Goal: Task Accomplishment & Management: Manage account settings

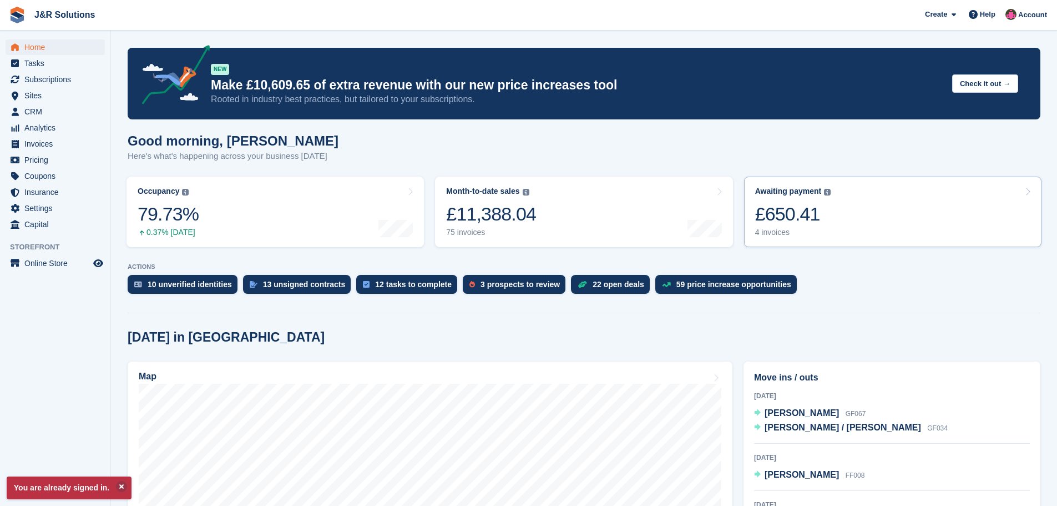
click at [786, 231] on div "4 invoices" at bounding box center [793, 232] width 76 height 9
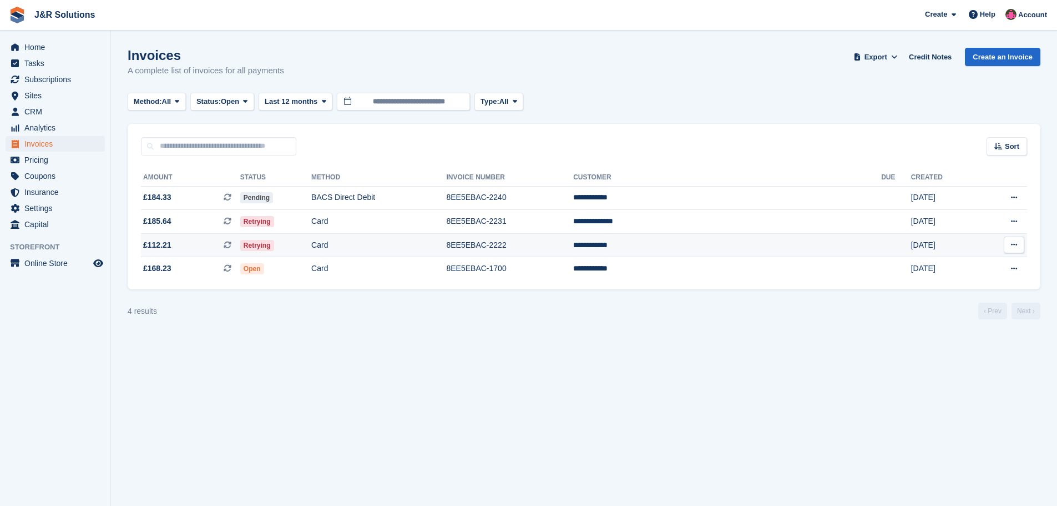
click at [446, 238] on td "Card" at bounding box center [378, 245] width 135 height 24
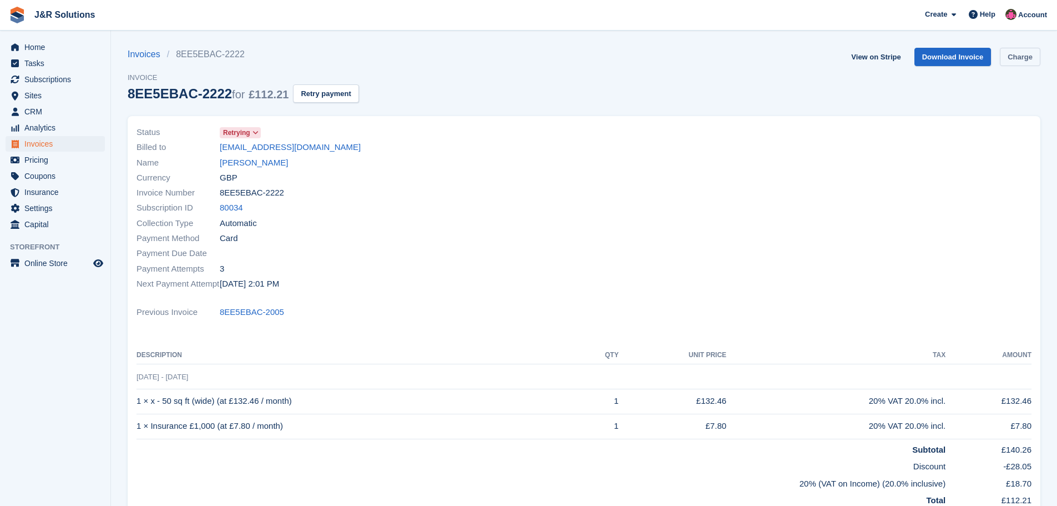
click at [1018, 51] on link "Charge" at bounding box center [1020, 57] width 41 height 18
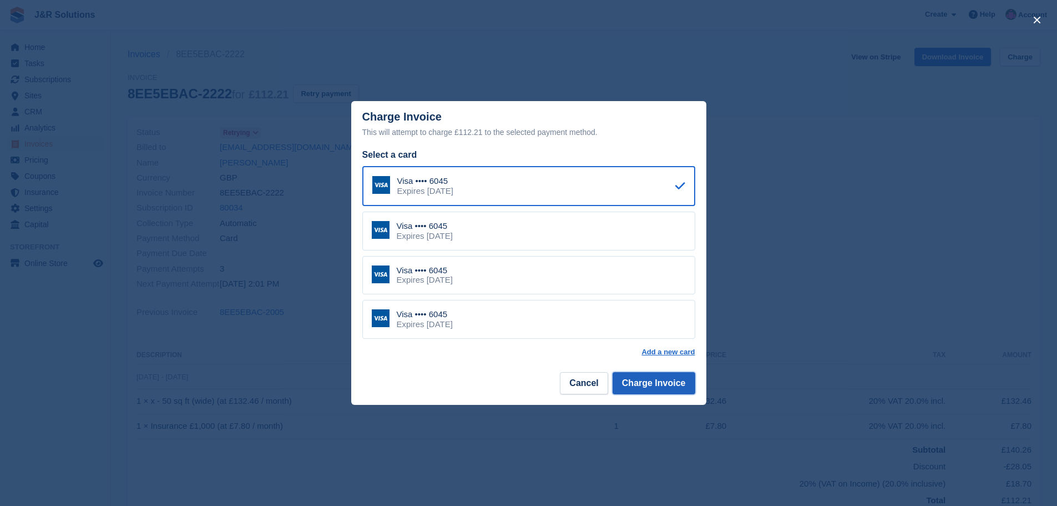
click at [648, 385] on button "Charge Invoice" at bounding box center [654, 383] width 83 height 22
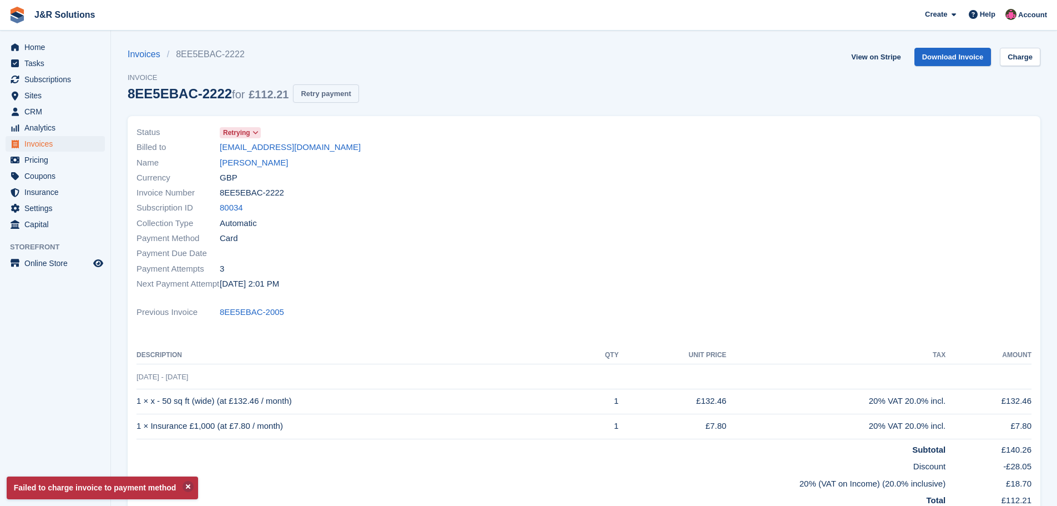
click at [319, 93] on button "Retry payment" at bounding box center [325, 93] width 65 height 18
click at [36, 46] on span "Home" at bounding box center [57, 47] width 67 height 16
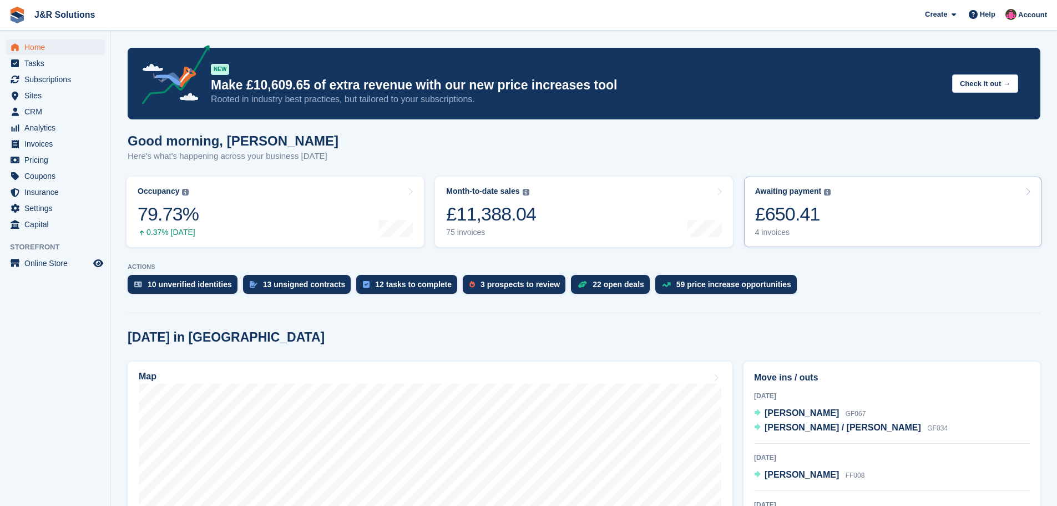
click at [796, 220] on div "£650.41" at bounding box center [793, 214] width 76 height 23
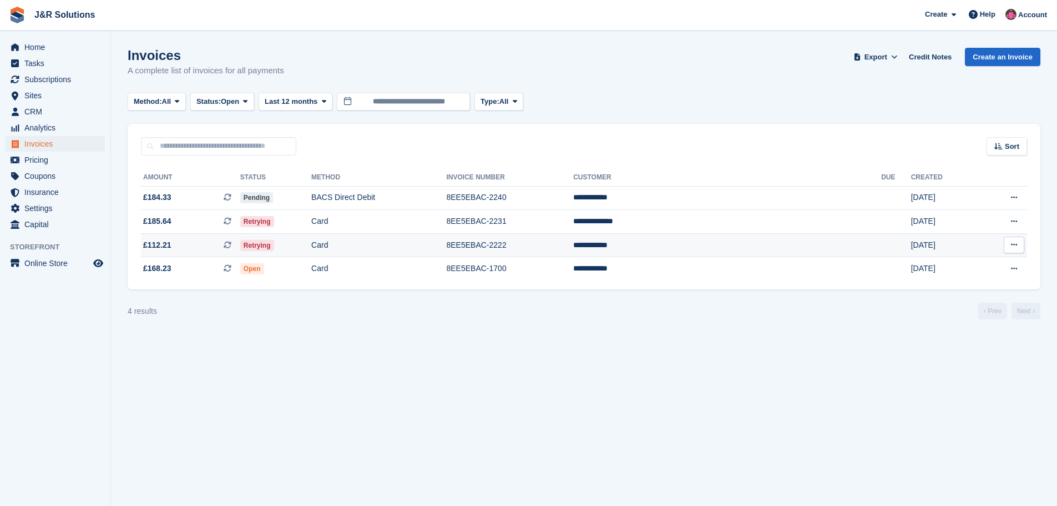
click at [573, 239] on td "8EE5EBAC-2222" at bounding box center [509, 245] width 127 height 24
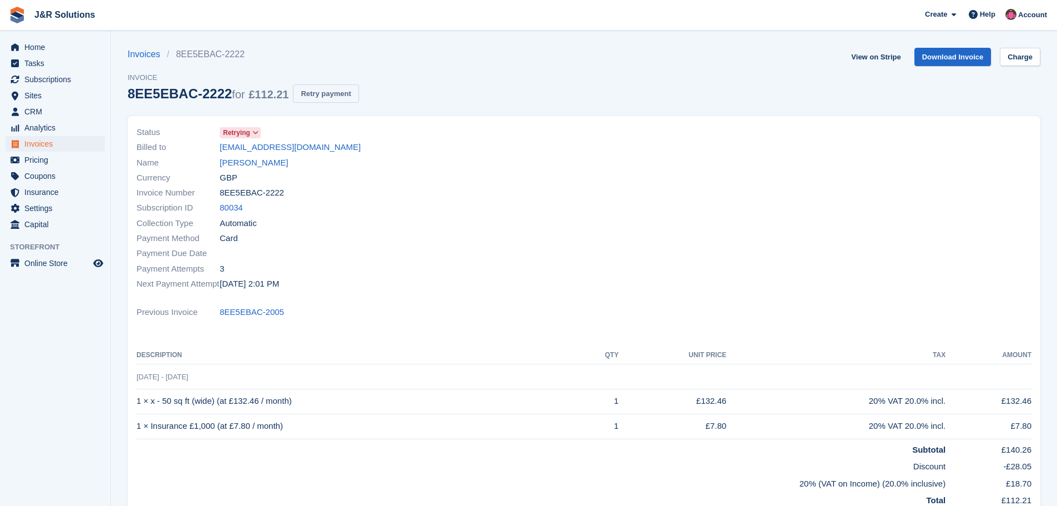
click at [316, 93] on button "Retry payment" at bounding box center [325, 93] width 65 height 18
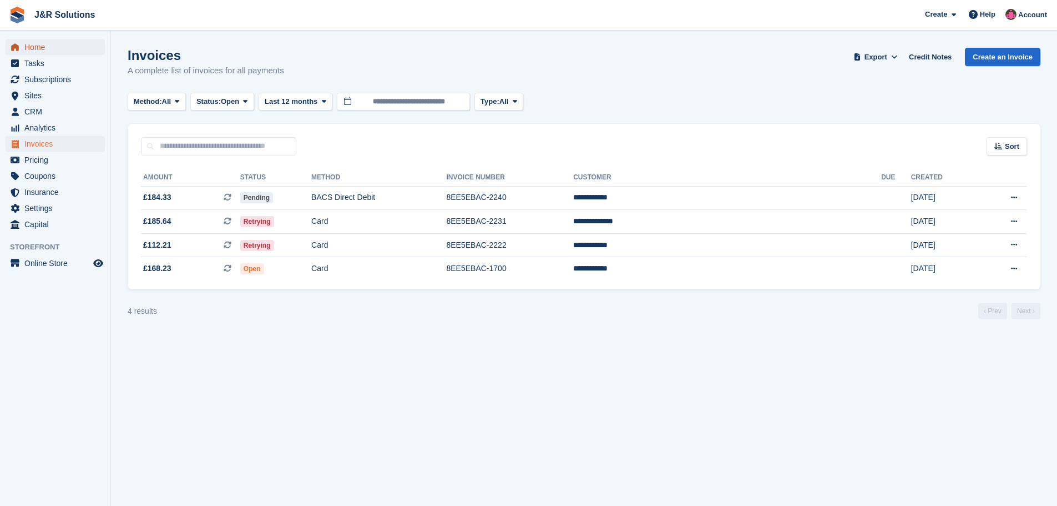
click at [41, 50] on span "Home" at bounding box center [57, 47] width 67 height 16
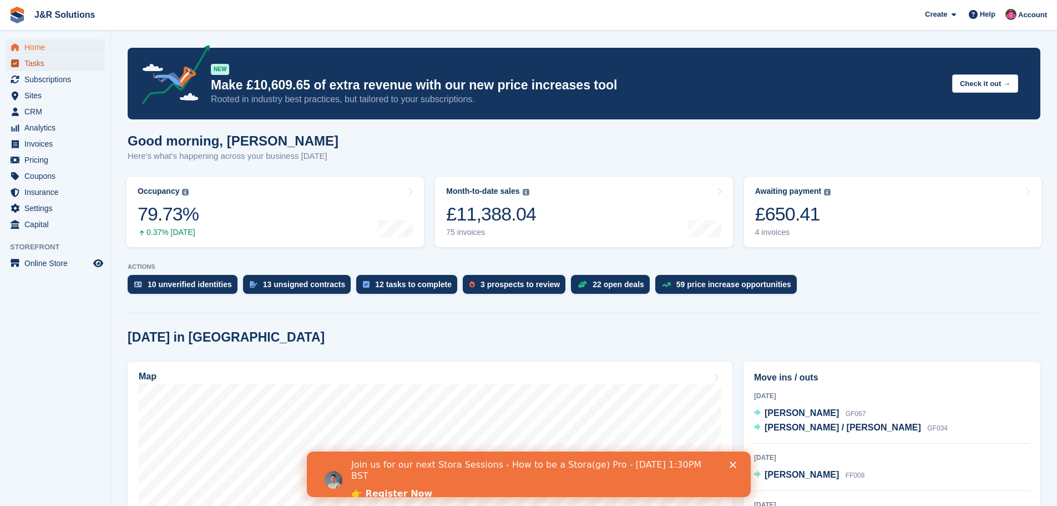
click at [34, 65] on span "Tasks" at bounding box center [57, 64] width 67 height 16
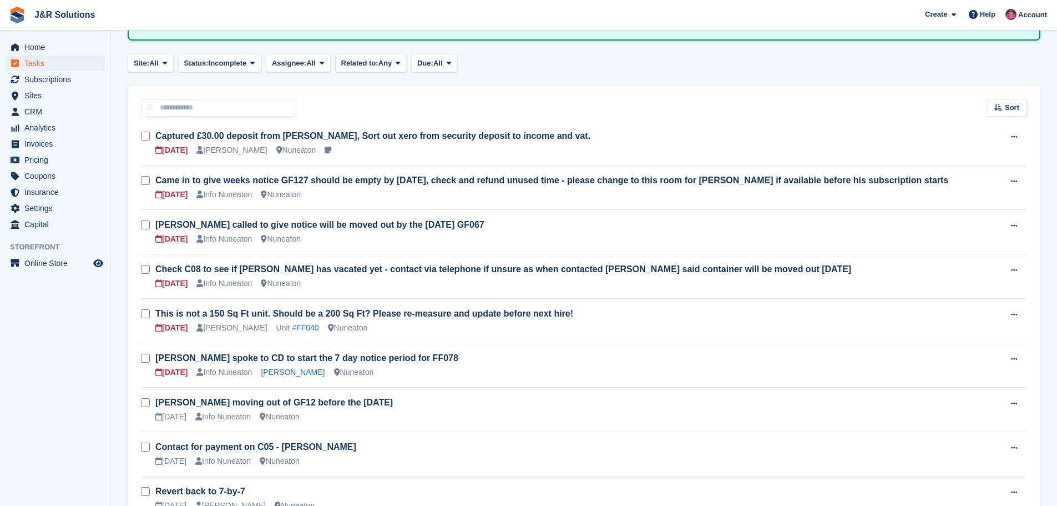
scroll to position [111, 0]
click at [33, 43] on span "Home" at bounding box center [57, 47] width 67 height 16
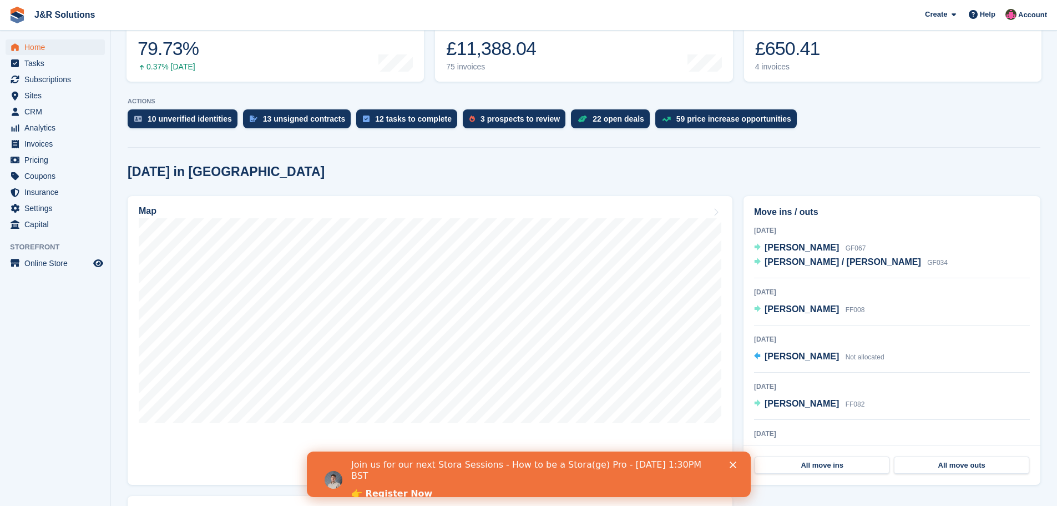
scroll to position [167, 0]
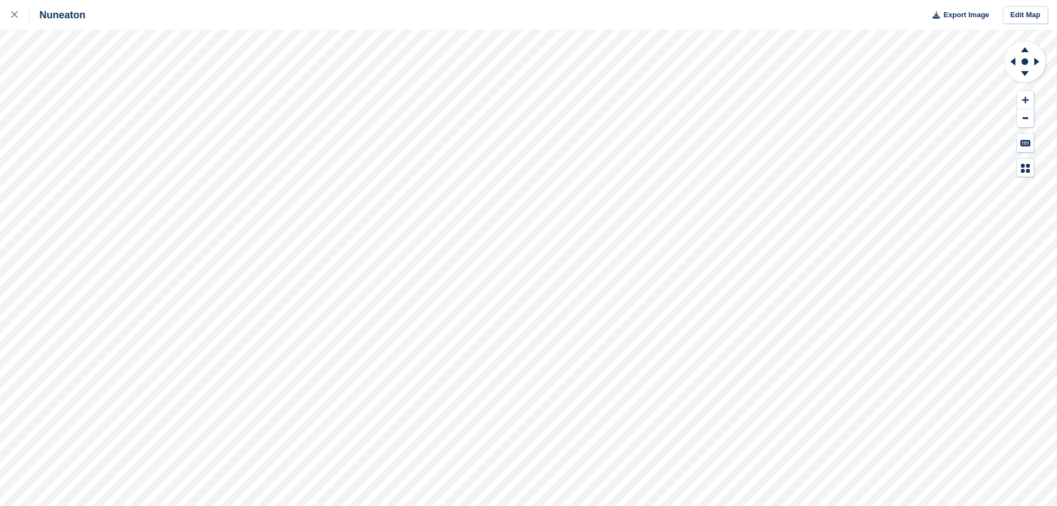
click at [131, 213] on div "Nuneaton Export Image Edit Map" at bounding box center [528, 253] width 1057 height 506
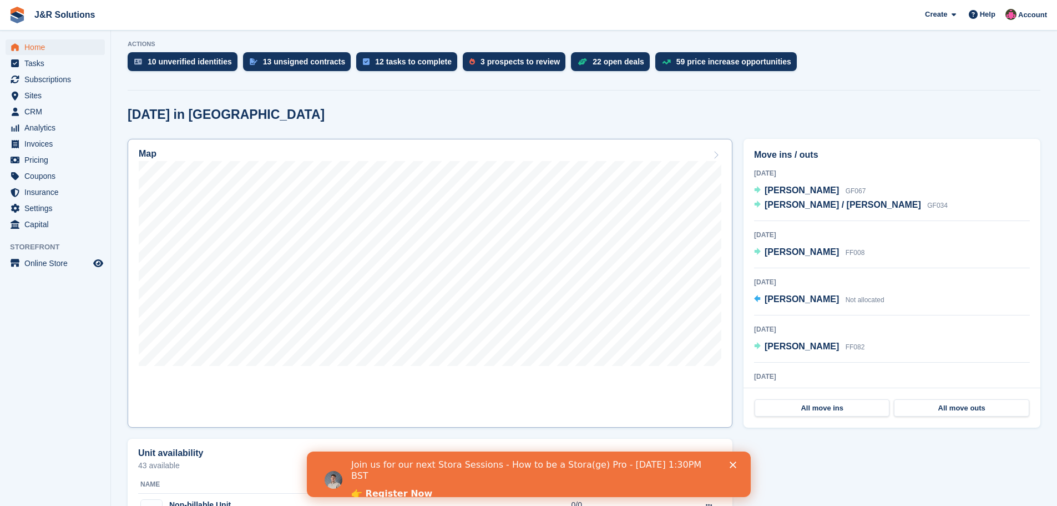
scroll to position [222, 0]
click at [36, 65] on span "Tasks" at bounding box center [57, 64] width 67 height 16
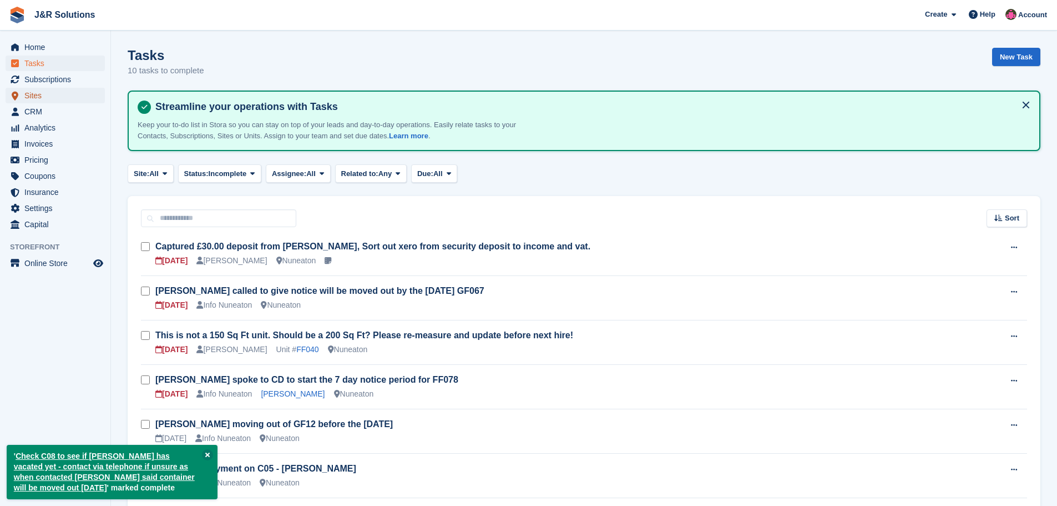
click at [20, 98] on span "menu" at bounding box center [14, 95] width 13 height 13
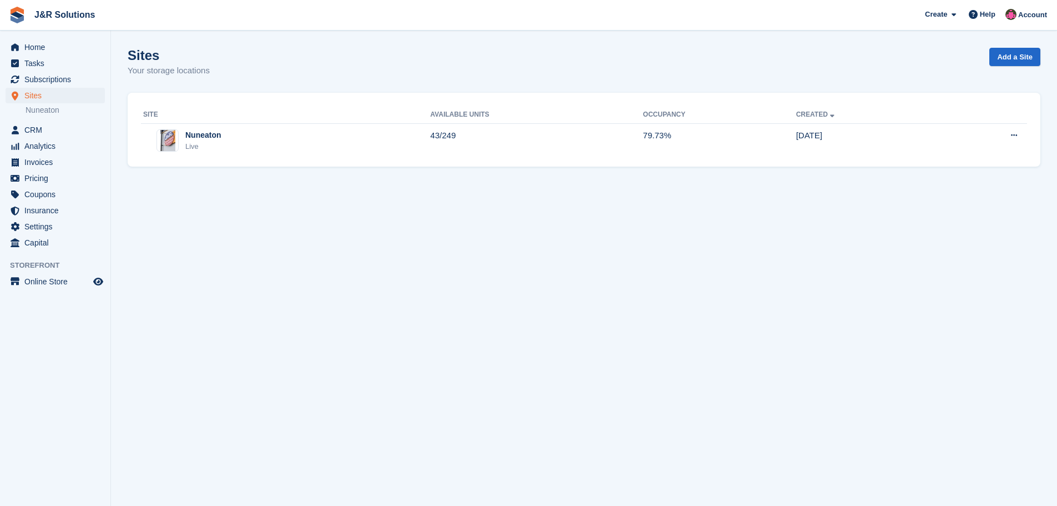
click at [302, 164] on div "Site Available Units Occupancy Created Nuneaton Live 43/249 79.73% [DATE] Edit …" at bounding box center [584, 130] width 913 height 74
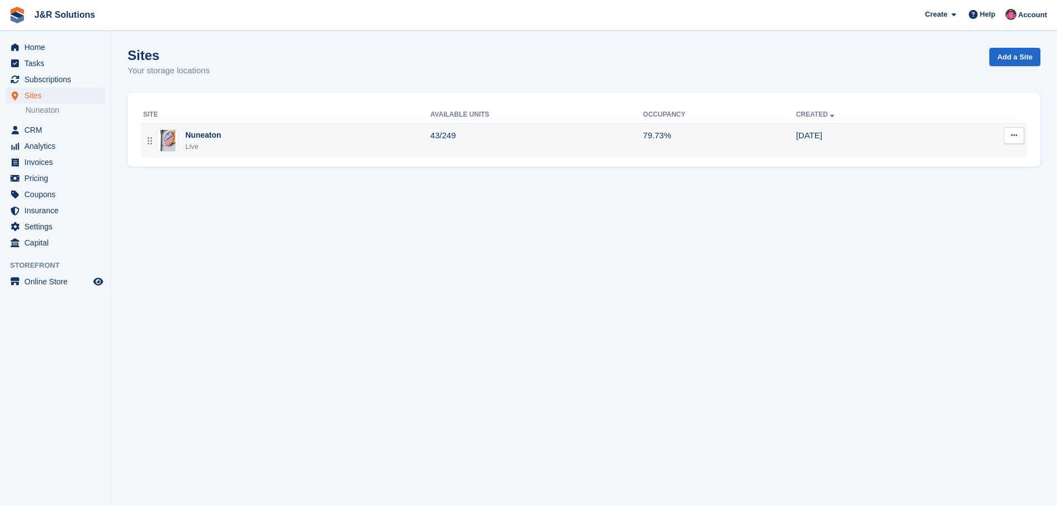
click at [307, 145] on div "Nuneaton Live" at bounding box center [287, 140] width 288 height 23
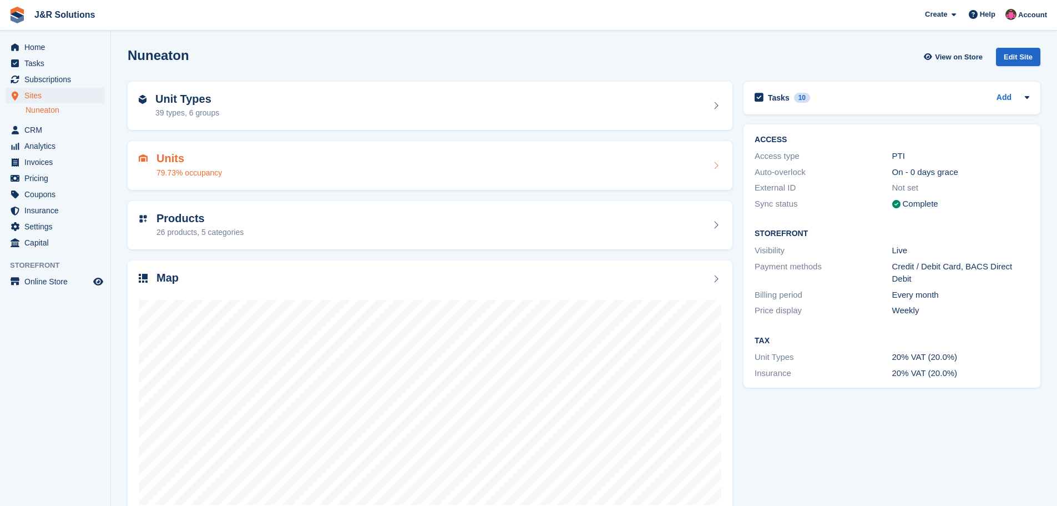
click at [239, 158] on div "Units 79.73% occupancy" at bounding box center [430, 165] width 583 height 27
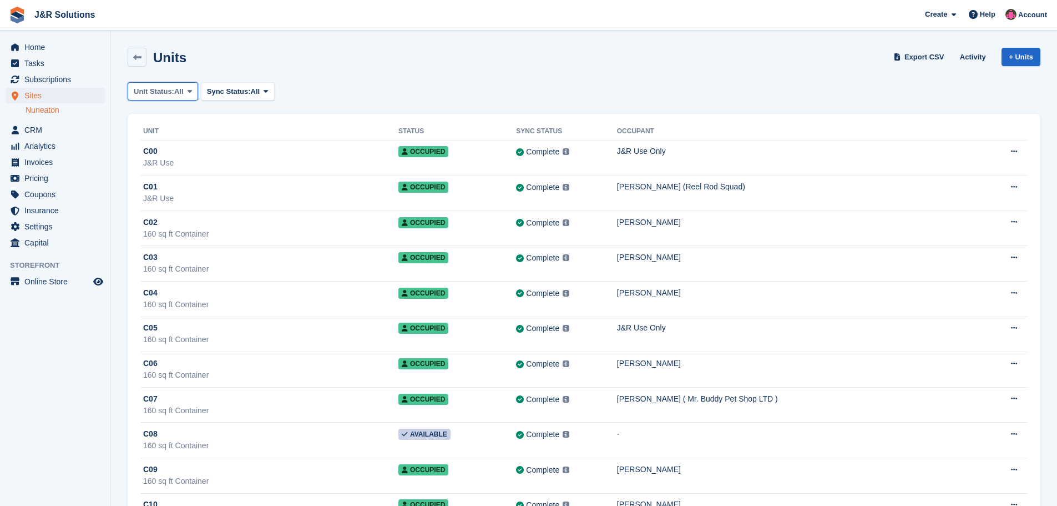
click at [185, 92] on button "Unit Status: All" at bounding box center [163, 91] width 70 height 18
click at [175, 135] on link "Available" at bounding box center [181, 138] width 97 height 20
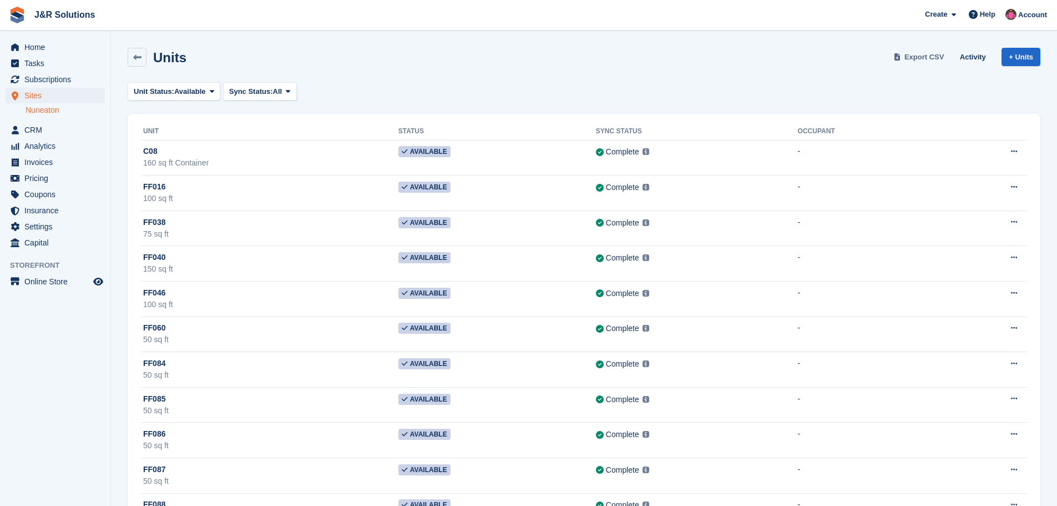
click at [932, 56] on span "Export CSV" at bounding box center [925, 57] width 40 height 11
drag, startPoint x: 37, startPoint y: 46, endPoint x: 269, endPoint y: 102, distance: 238.7
click at [37, 46] on span "Home" at bounding box center [57, 47] width 67 height 16
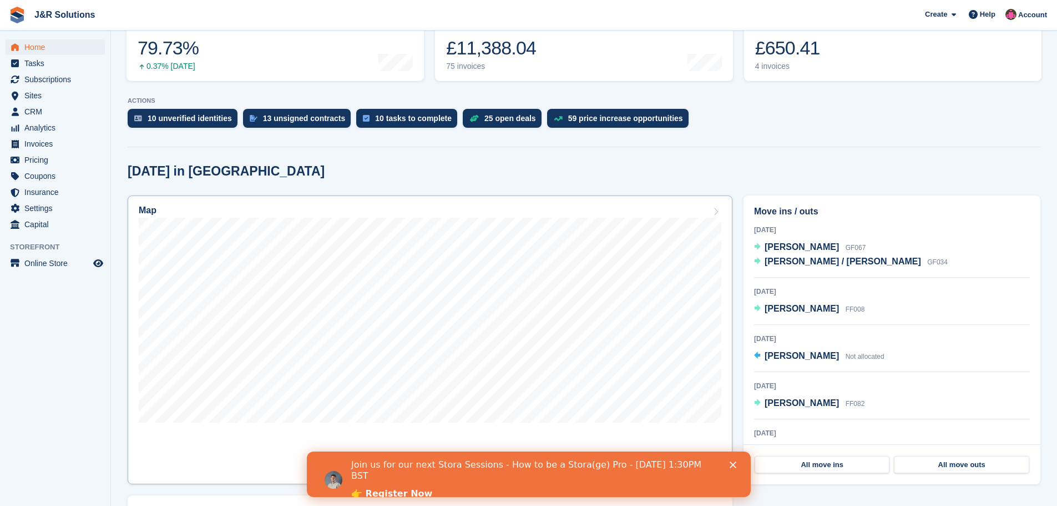
scroll to position [167, 0]
click at [47, 62] on span "Tasks" at bounding box center [57, 64] width 67 height 16
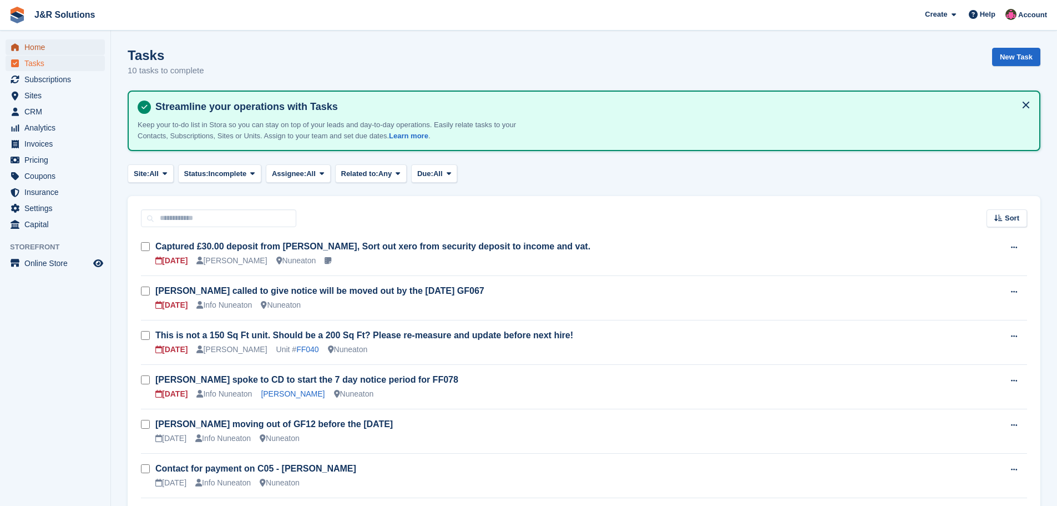
click at [27, 41] on span "Home" at bounding box center [57, 47] width 67 height 16
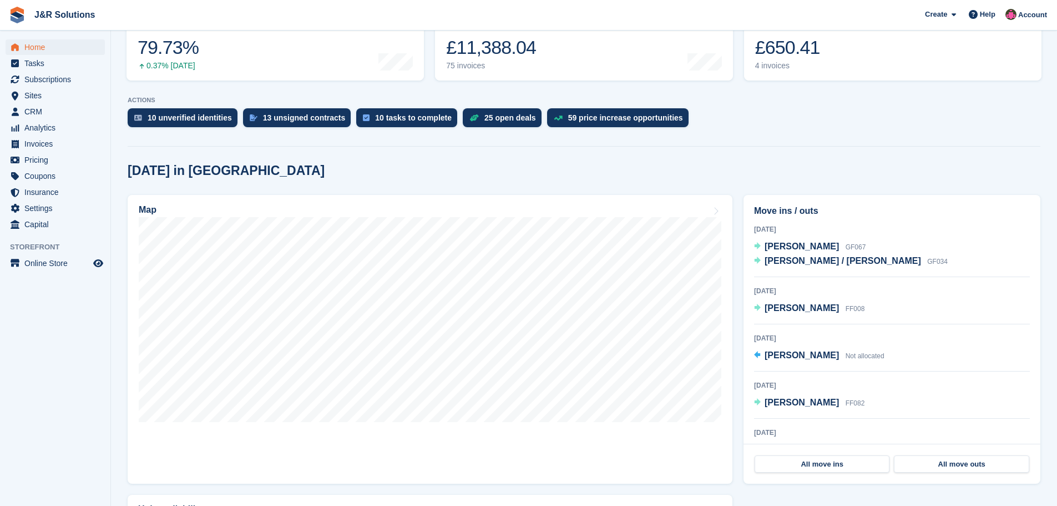
scroll to position [167, 0]
drag, startPoint x: 0, startPoint y: 0, endPoint x: 28, endPoint y: 59, distance: 65.8
click at [28, 59] on span "Tasks" at bounding box center [57, 64] width 67 height 16
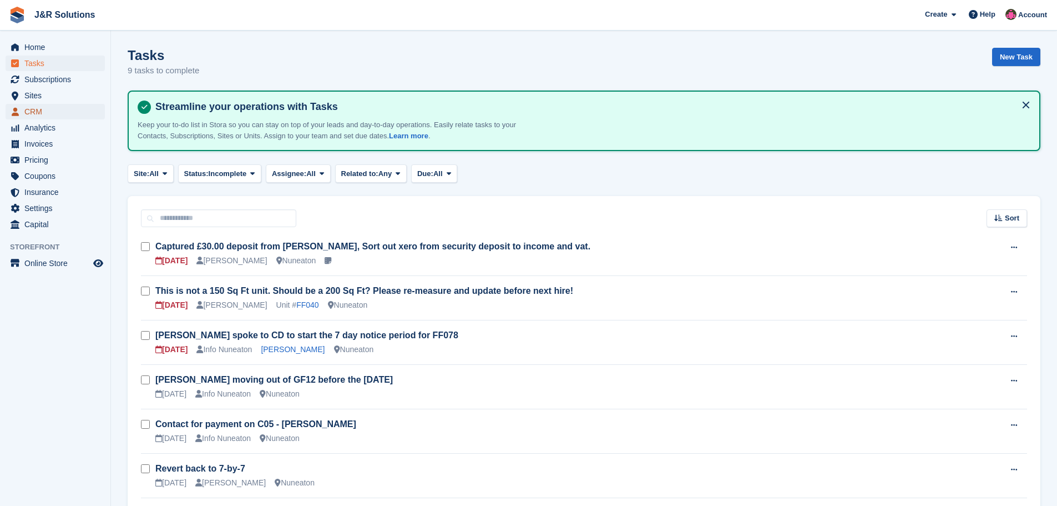
click at [35, 107] on span "CRM" at bounding box center [57, 112] width 67 height 16
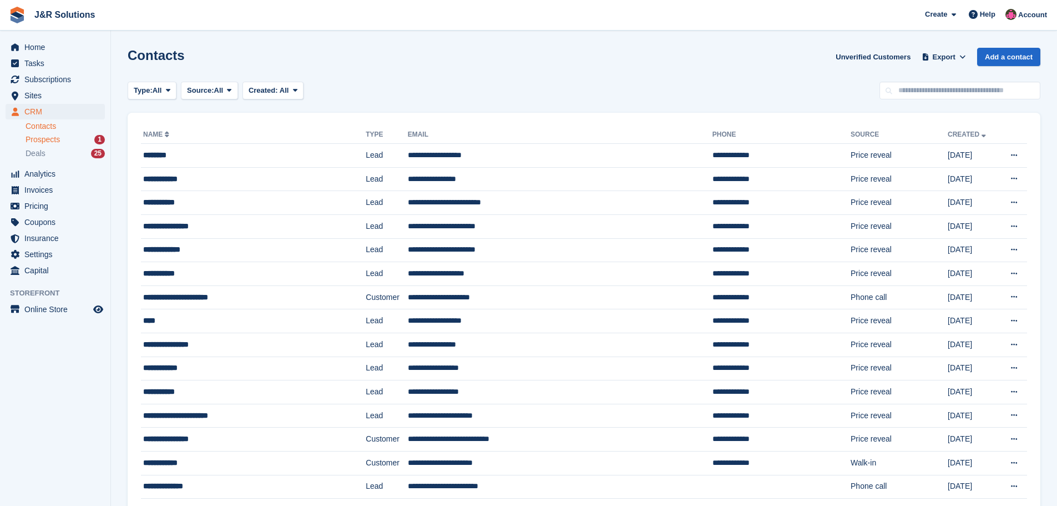
click at [60, 138] on div "Prospects 1" at bounding box center [65, 139] width 79 height 11
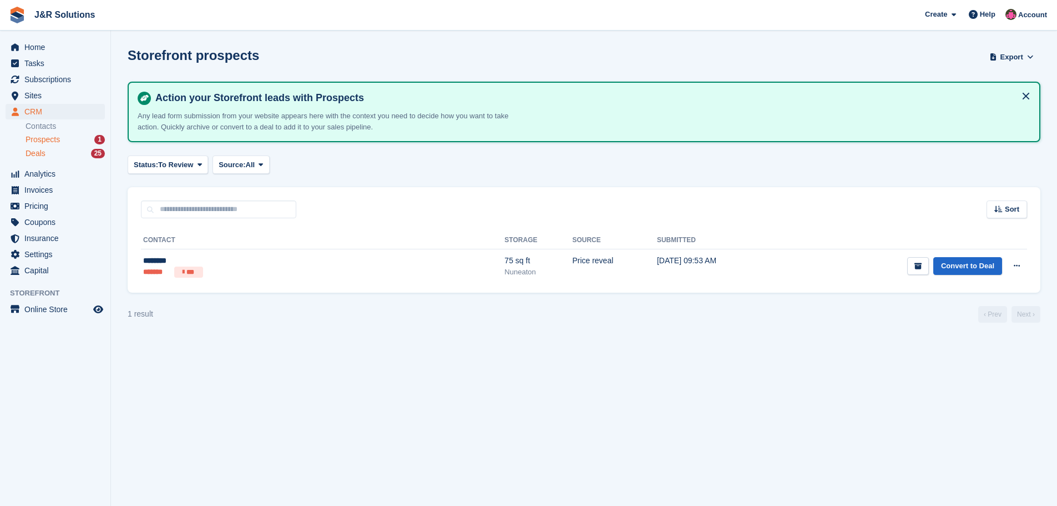
click at [47, 148] on div "Deals 25" at bounding box center [65, 153] width 79 height 11
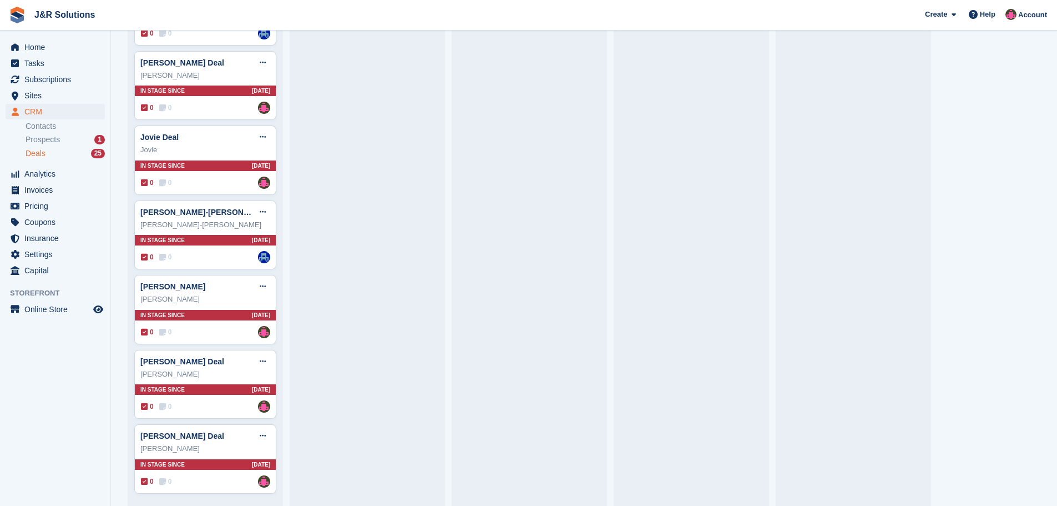
scroll to position [1374, 0]
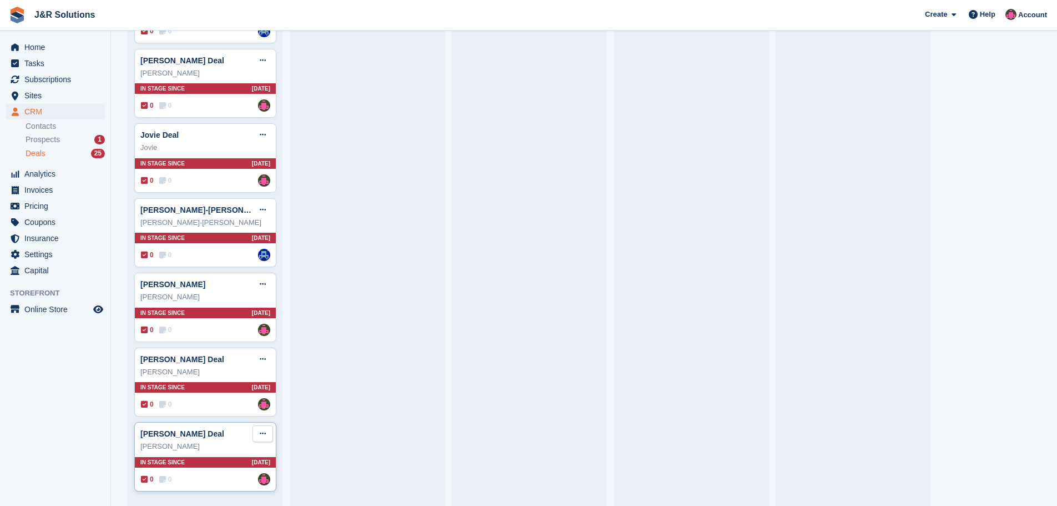
click at [260, 432] on icon at bounding box center [263, 433] width 6 height 7
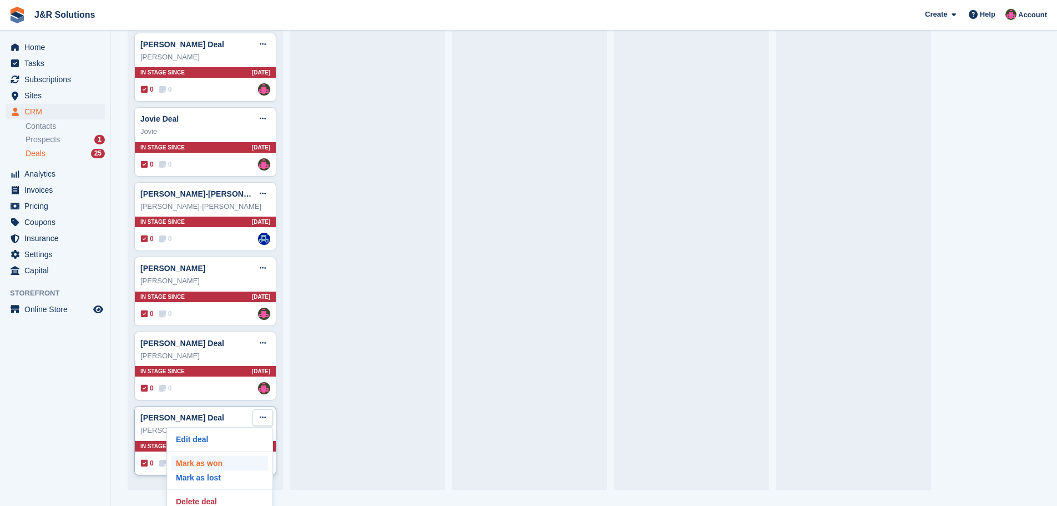
scroll to position [24, 0]
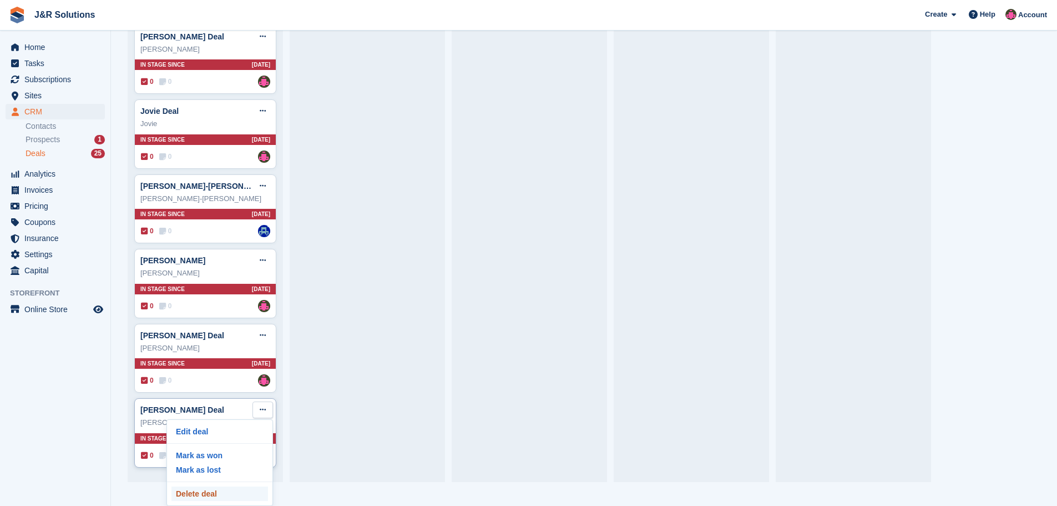
click at [233, 491] on p "Delete deal" at bounding box center [220, 493] width 97 height 14
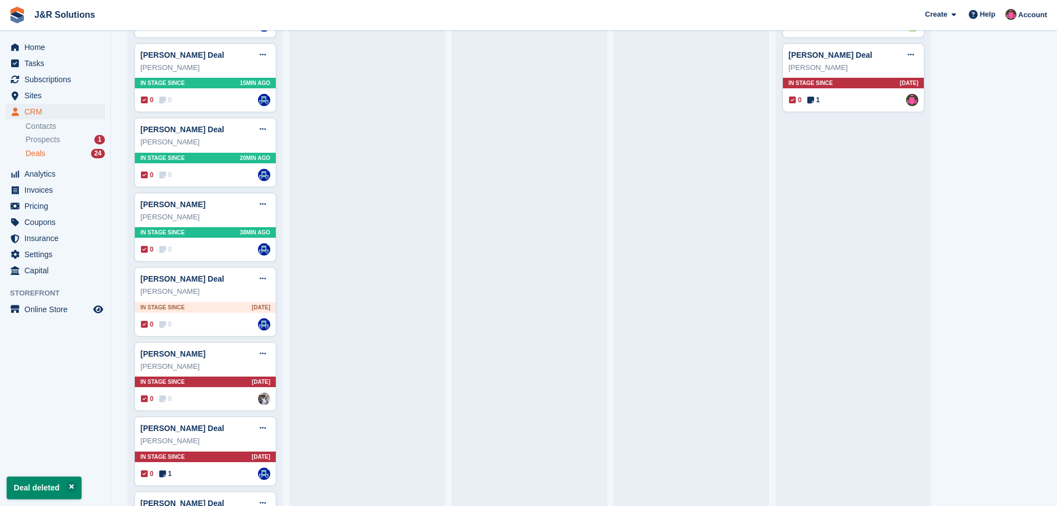
scroll to position [333, 0]
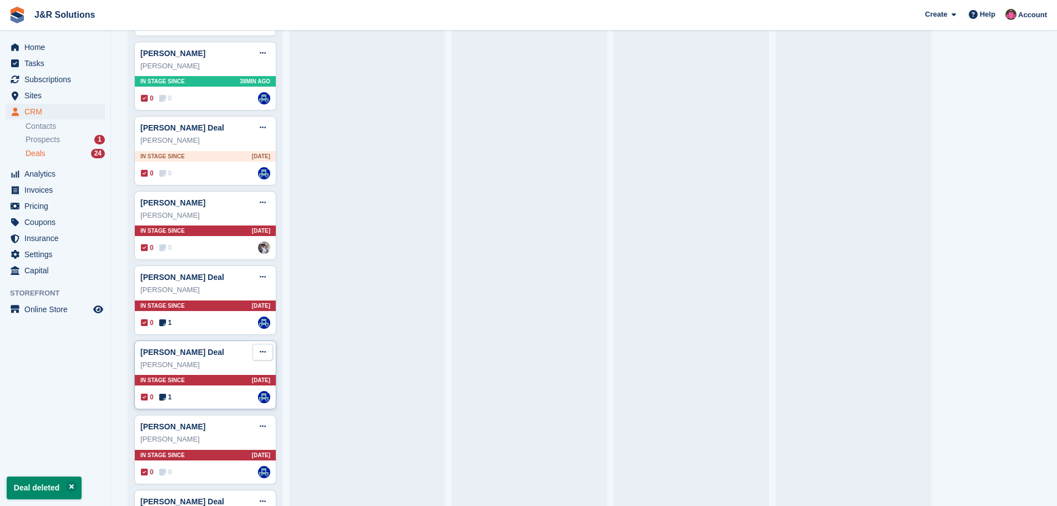
click at [256, 352] on button at bounding box center [263, 352] width 21 height 17
click at [229, 439] on p "Delete deal" at bounding box center [220, 435] width 97 height 14
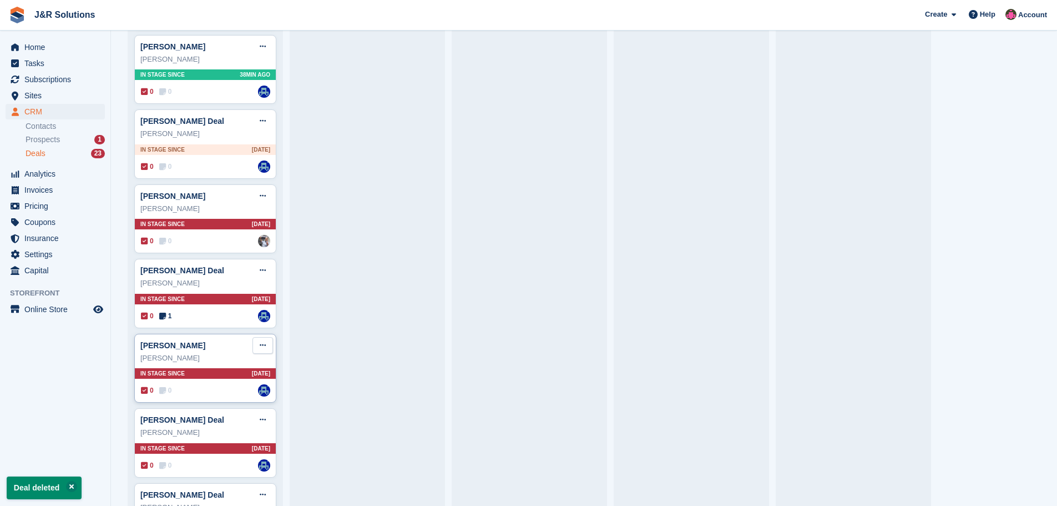
scroll to position [389, 0]
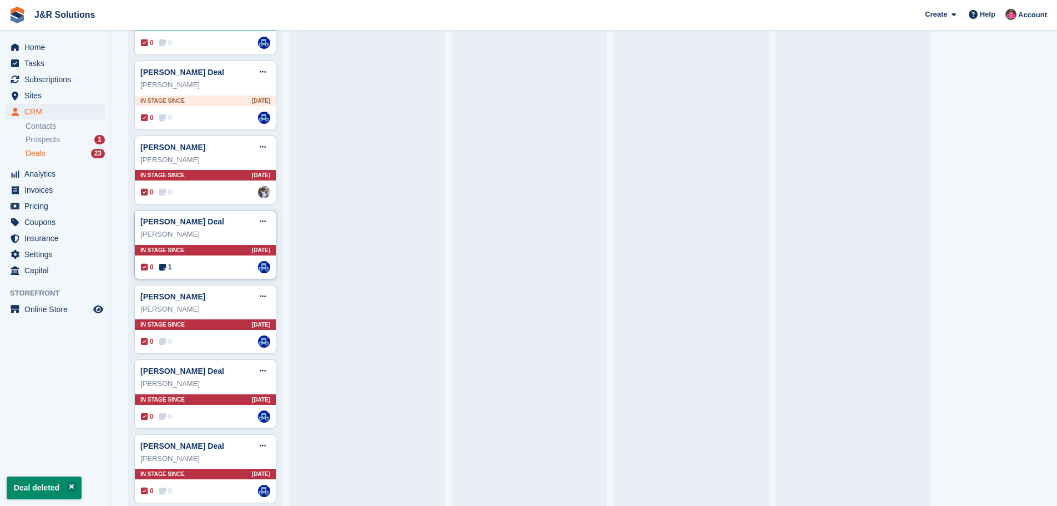
click at [266, 215] on div "Robert Wimperis Deal Edit deal Mark as won Mark as lost Delete deal Robert Wimp…" at bounding box center [205, 244] width 142 height 69
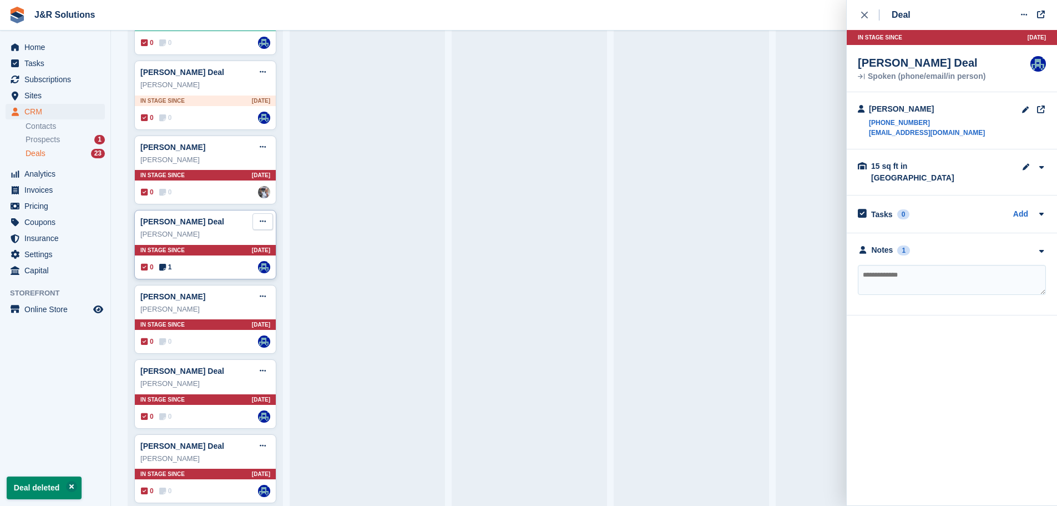
click at [264, 223] on icon at bounding box center [263, 221] width 6 height 7
click at [226, 310] on p "Delete deal" at bounding box center [220, 305] width 97 height 14
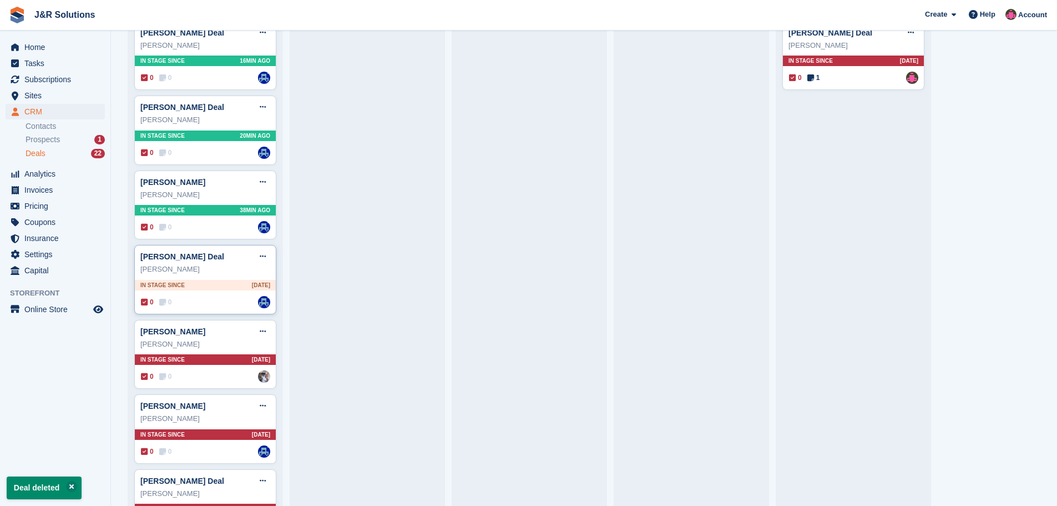
scroll to position [222, 0]
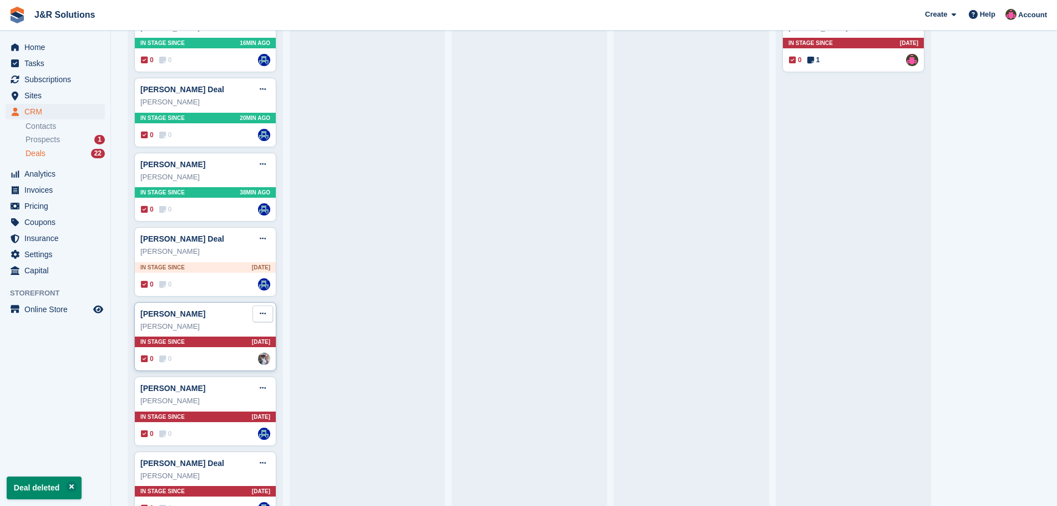
click at [257, 315] on button at bounding box center [263, 313] width 21 height 17
click at [221, 402] on p "Delete deal" at bounding box center [220, 397] width 97 height 14
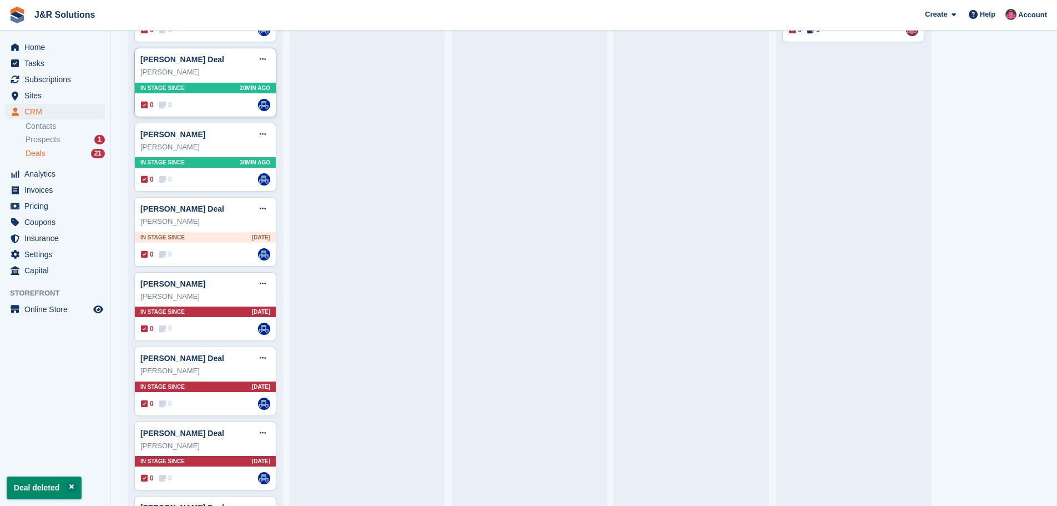
scroll to position [278, 0]
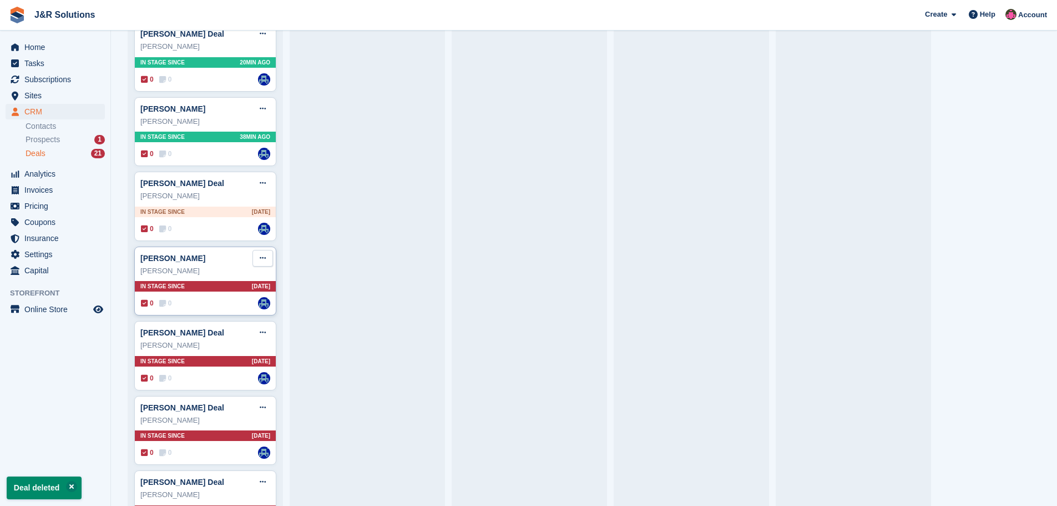
click at [265, 261] on icon at bounding box center [263, 257] width 6 height 7
click at [245, 347] on p "Delete deal" at bounding box center [220, 342] width 97 height 14
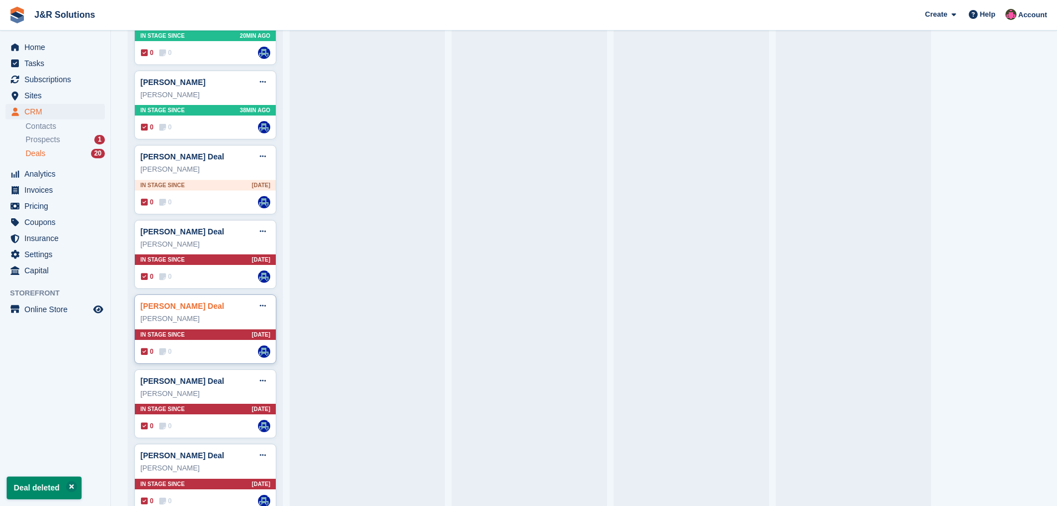
scroll to position [333, 0]
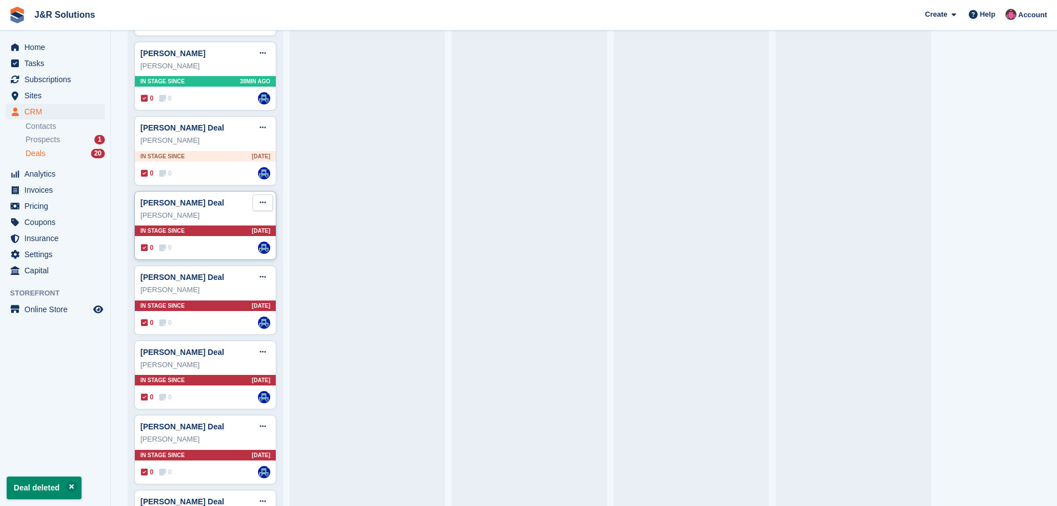
click at [262, 203] on icon at bounding box center [263, 202] width 6 height 7
click at [233, 292] on p "Delete deal" at bounding box center [220, 286] width 97 height 14
click at [260, 206] on icon at bounding box center [263, 202] width 6 height 7
drag, startPoint x: 238, startPoint y: 285, endPoint x: 579, endPoint y: 39, distance: 419.9
click at [238, 285] on p "Delete deal" at bounding box center [220, 286] width 97 height 14
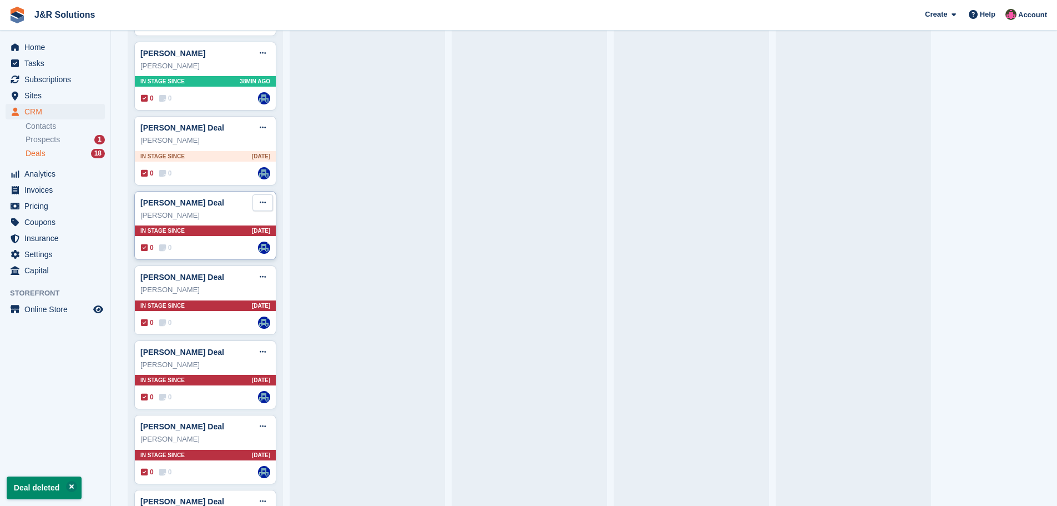
click at [264, 203] on icon at bounding box center [263, 202] width 6 height 7
click at [220, 291] on p "Delete deal" at bounding box center [220, 286] width 97 height 14
click at [261, 204] on icon at bounding box center [263, 202] width 6 height 7
click at [227, 289] on p "Delete deal" at bounding box center [220, 286] width 97 height 14
click at [264, 204] on icon at bounding box center [263, 202] width 6 height 7
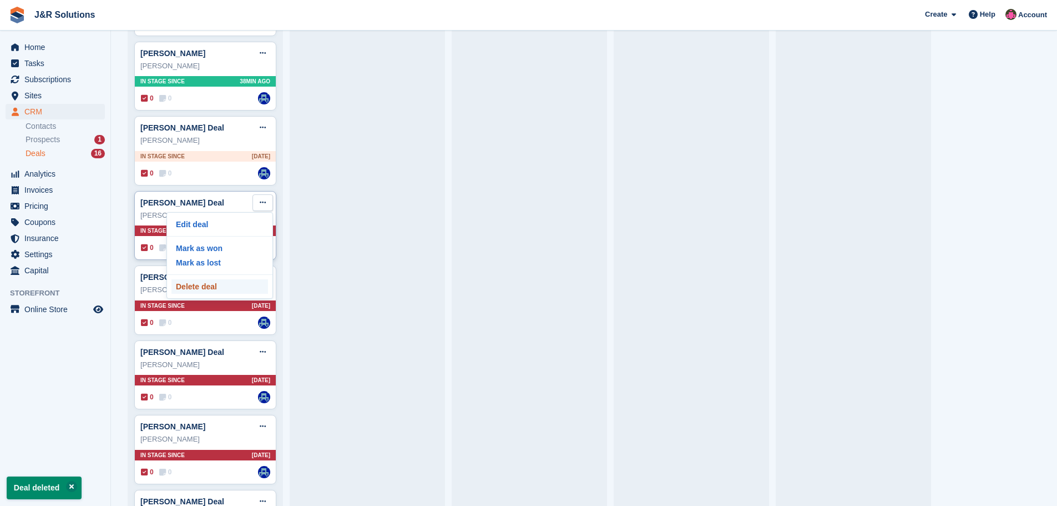
click at [231, 289] on p "Delete deal" at bounding box center [220, 286] width 97 height 14
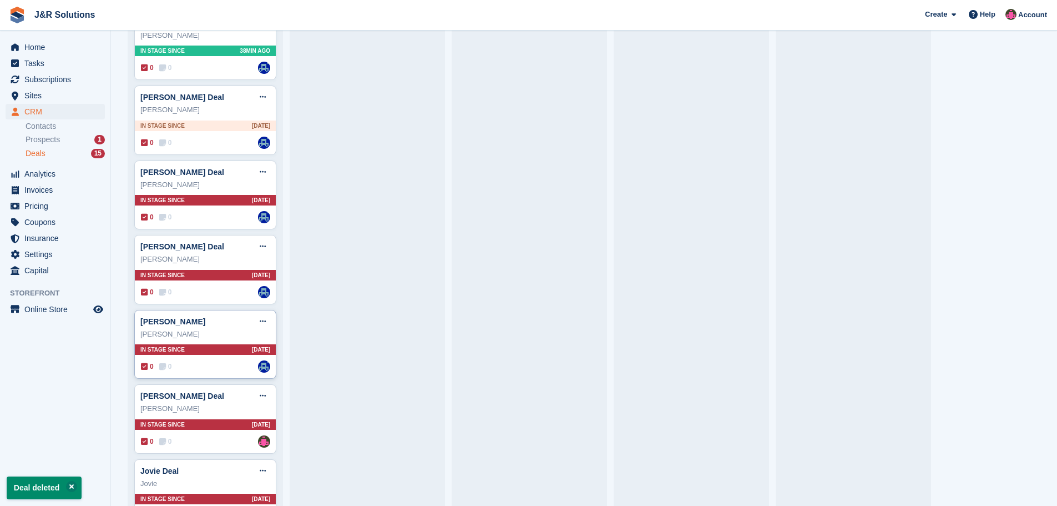
scroll to position [389, 0]
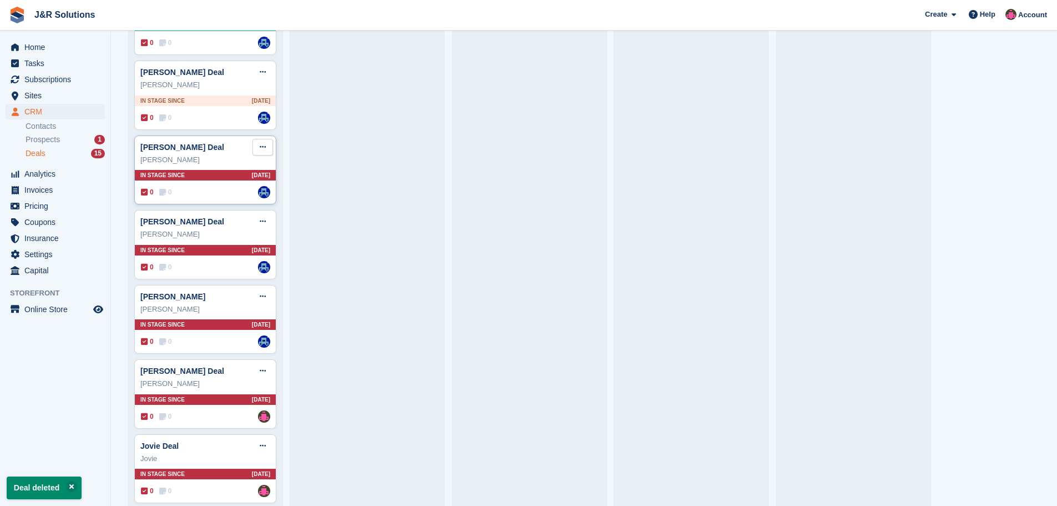
click at [260, 148] on icon at bounding box center [263, 146] width 6 height 7
click at [215, 235] on p "Delete deal" at bounding box center [220, 231] width 97 height 14
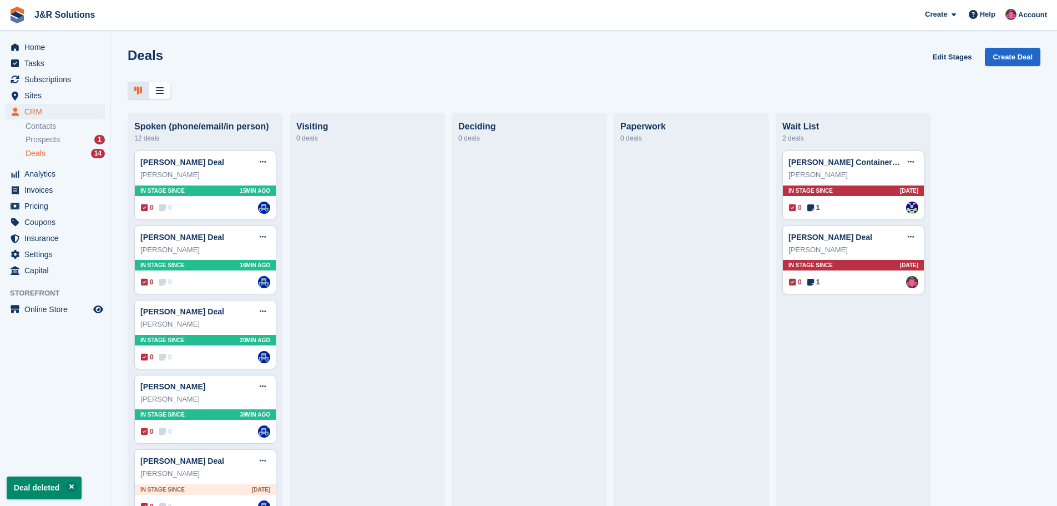
scroll to position [333, 0]
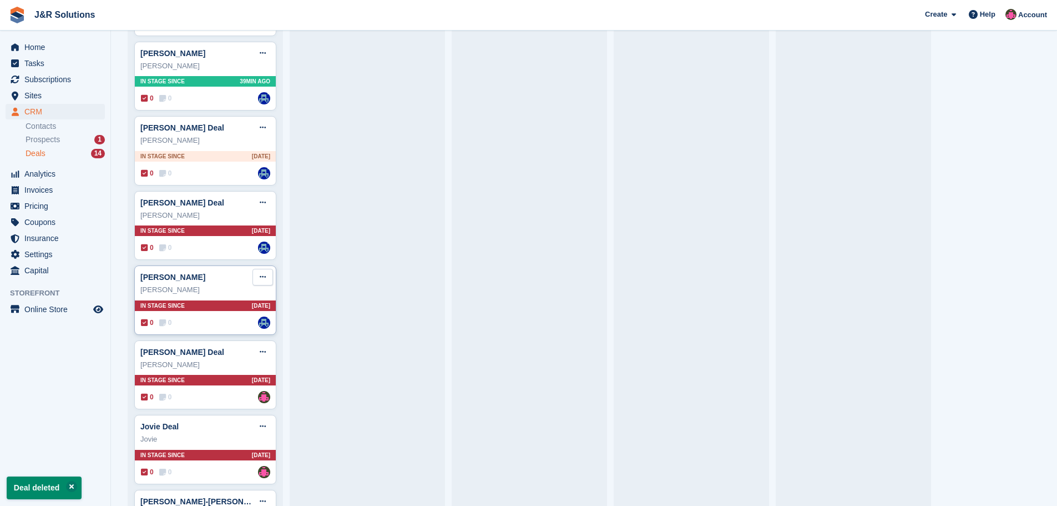
click at [261, 280] on icon at bounding box center [263, 276] width 6 height 7
click at [199, 363] on p "Delete deal" at bounding box center [220, 361] width 97 height 14
click at [267, 204] on button at bounding box center [263, 202] width 21 height 17
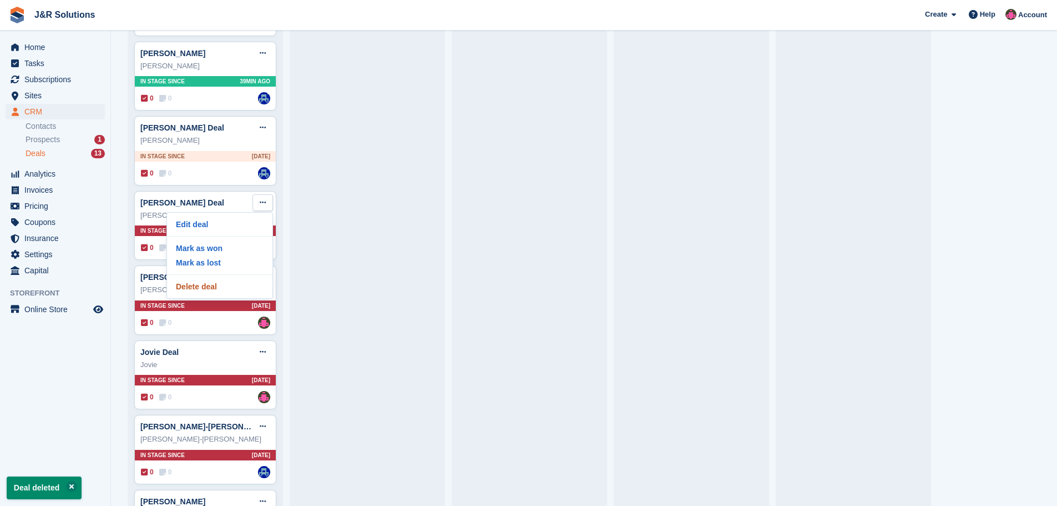
drag, startPoint x: 198, startPoint y: 291, endPoint x: 592, endPoint y: 46, distance: 464.5
click at [200, 291] on p "Delete deal" at bounding box center [220, 286] width 97 height 14
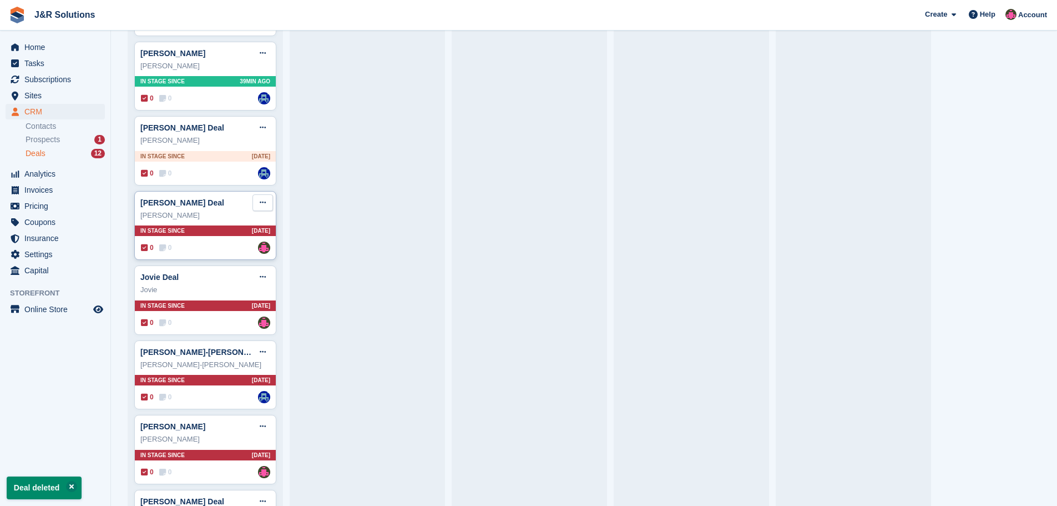
click at [258, 208] on button at bounding box center [263, 202] width 21 height 17
click at [235, 285] on p "Delete deal" at bounding box center [220, 286] width 97 height 14
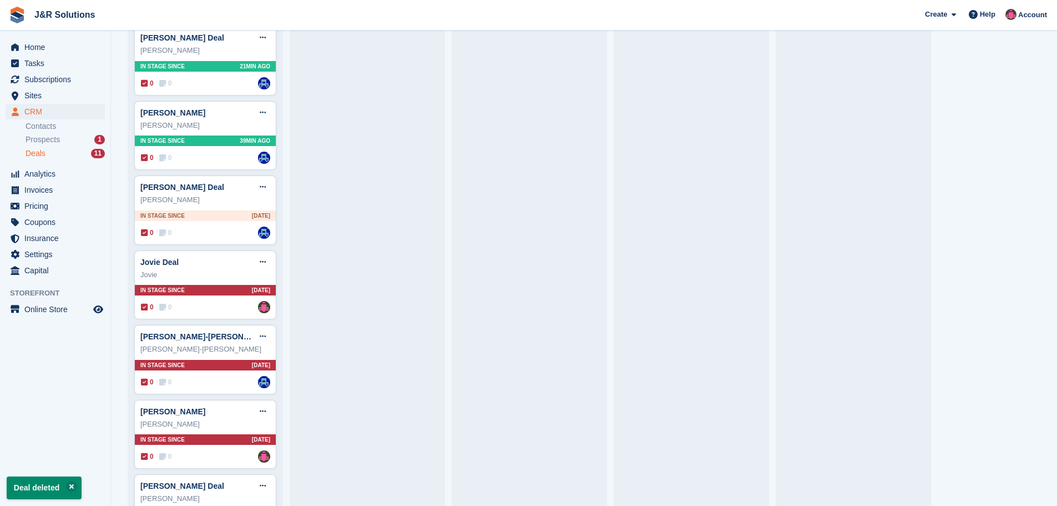
scroll to position [329, 0]
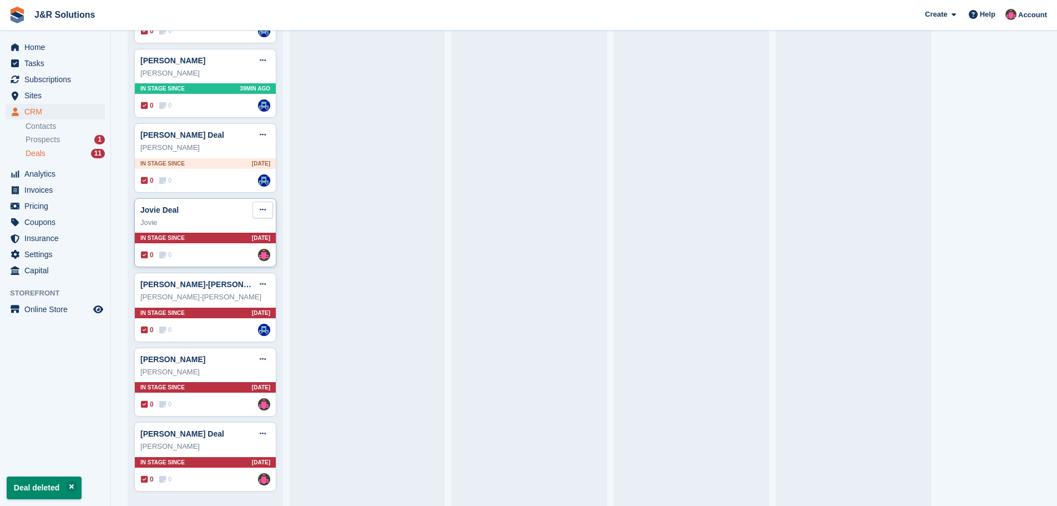
click at [263, 208] on icon at bounding box center [263, 209] width 6 height 7
click at [224, 290] on p "Delete deal" at bounding box center [220, 293] width 97 height 14
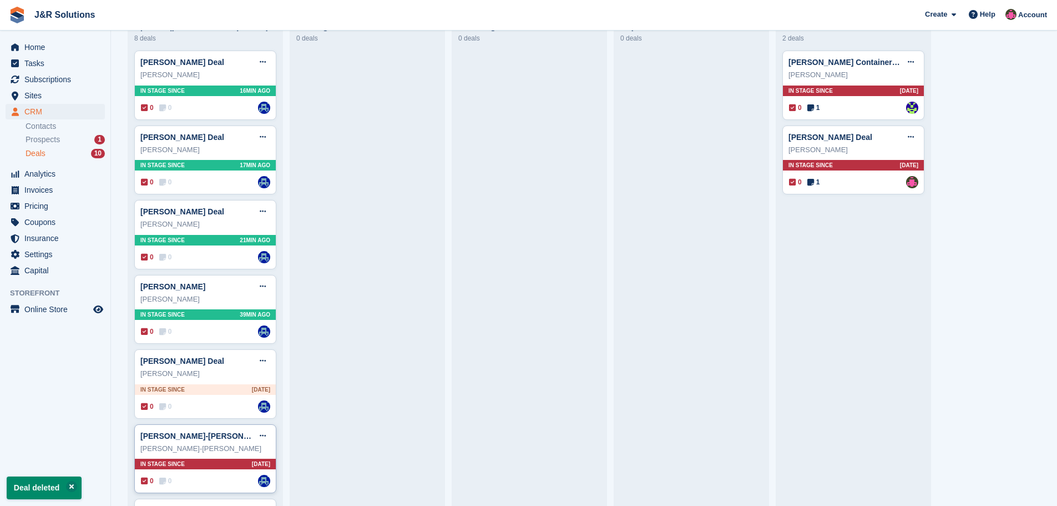
scroll to position [254, 0]
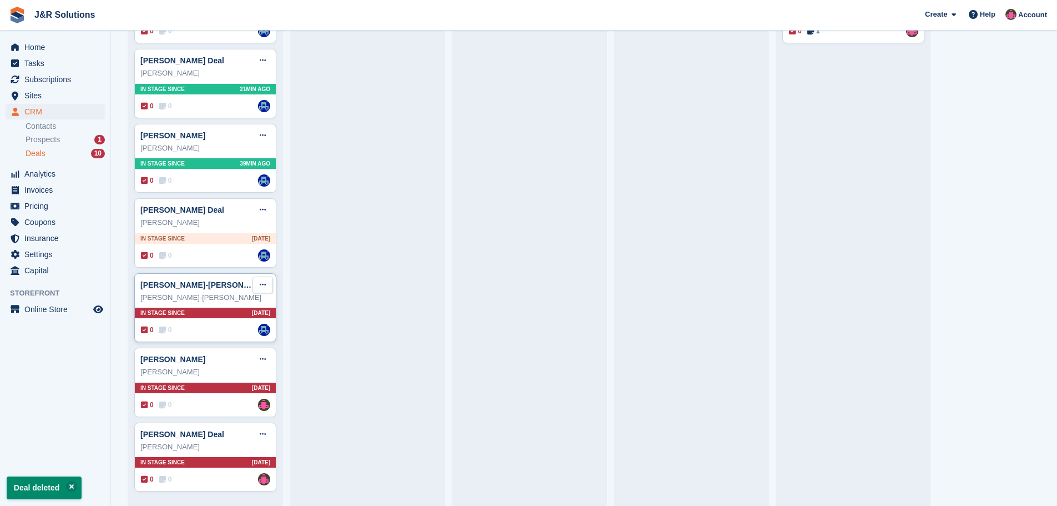
click at [263, 287] on icon at bounding box center [263, 284] width 6 height 7
click at [215, 368] on p "Delete deal" at bounding box center [220, 368] width 97 height 14
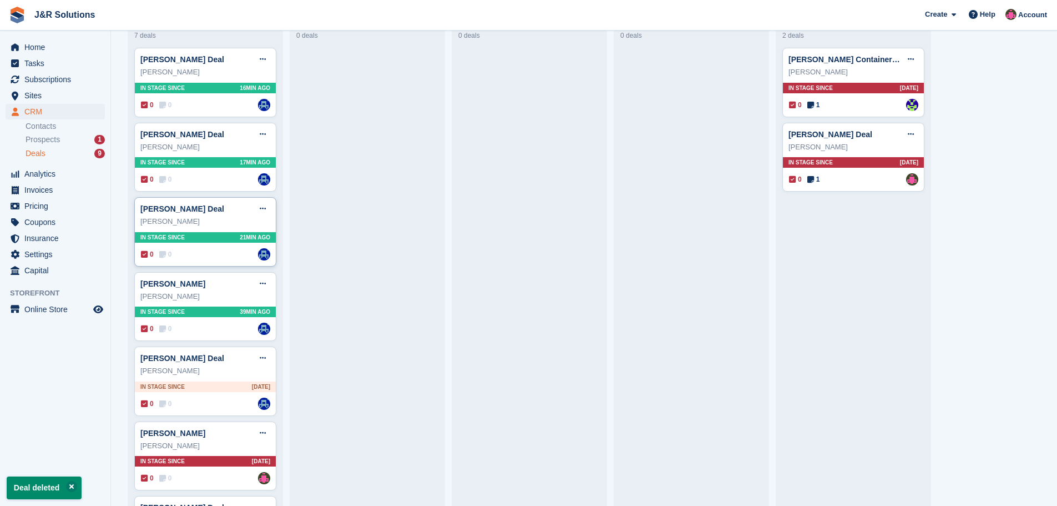
scroll to position [179, 0]
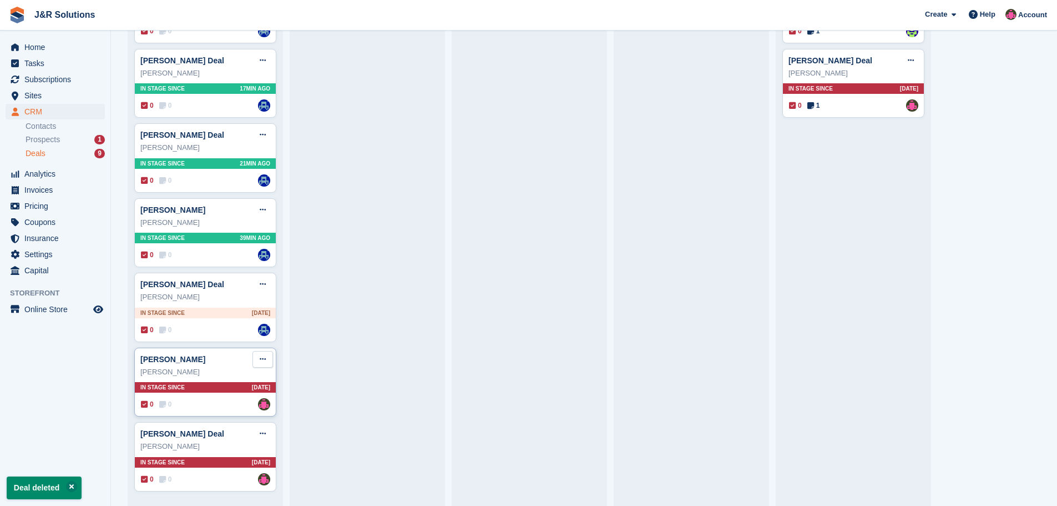
click at [256, 361] on button at bounding box center [263, 359] width 21 height 17
click at [196, 445] on p "Delete deal" at bounding box center [220, 443] width 97 height 14
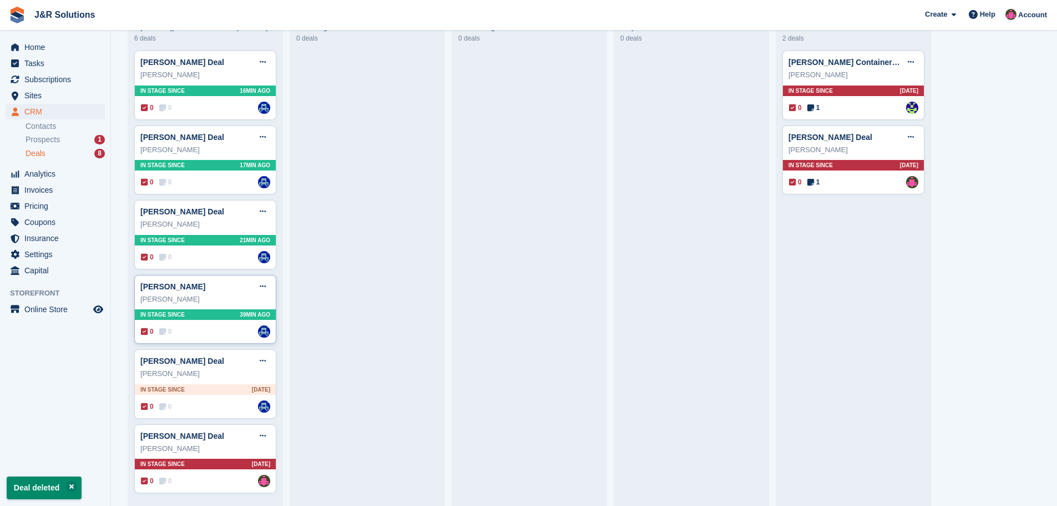
scroll to position [104, 0]
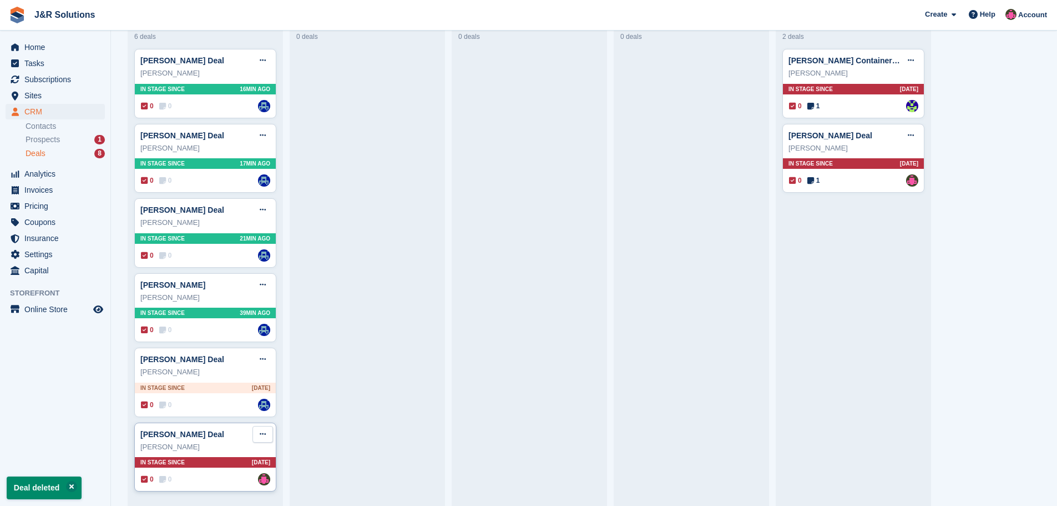
click at [260, 434] on icon at bounding box center [263, 433] width 6 height 7
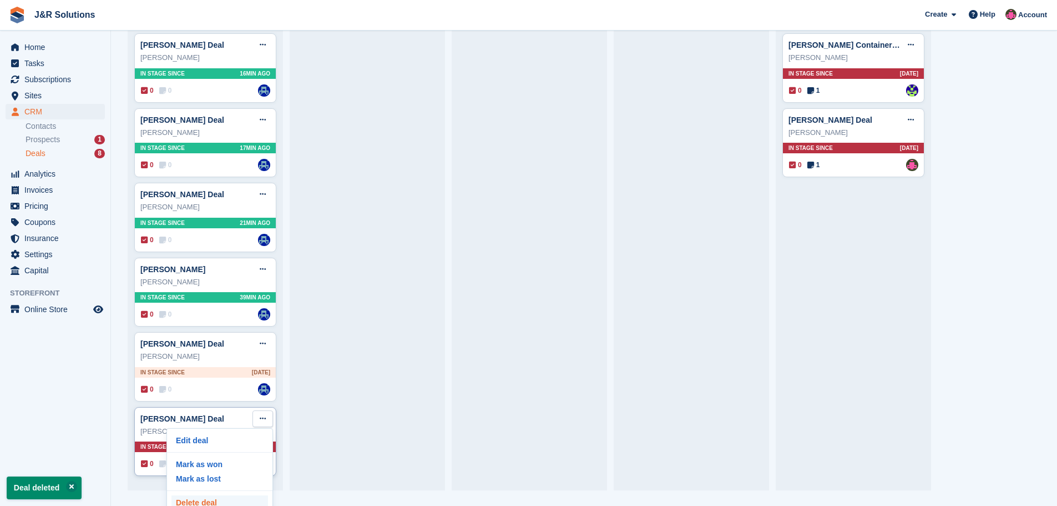
scroll to position [24, 0]
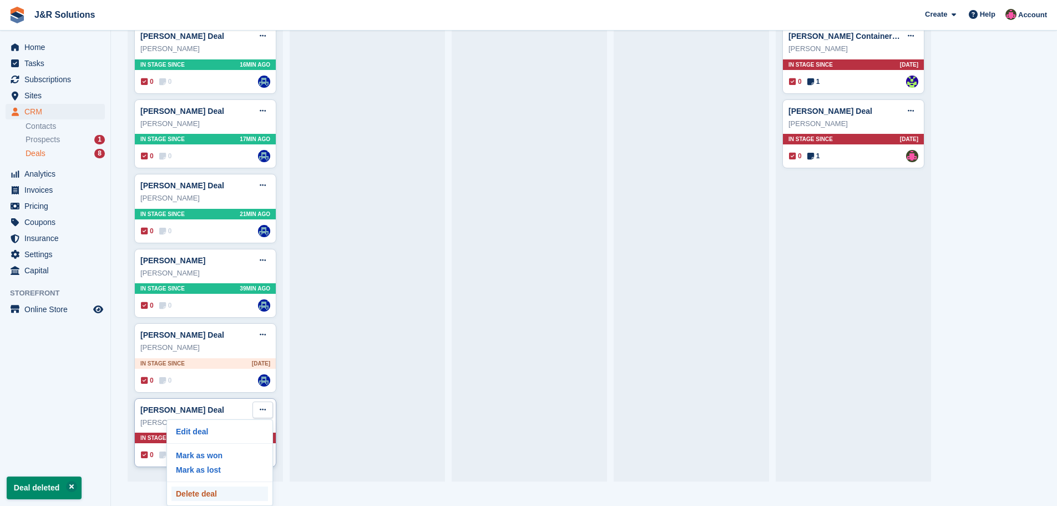
click at [226, 488] on p "Delete deal" at bounding box center [220, 493] width 97 height 14
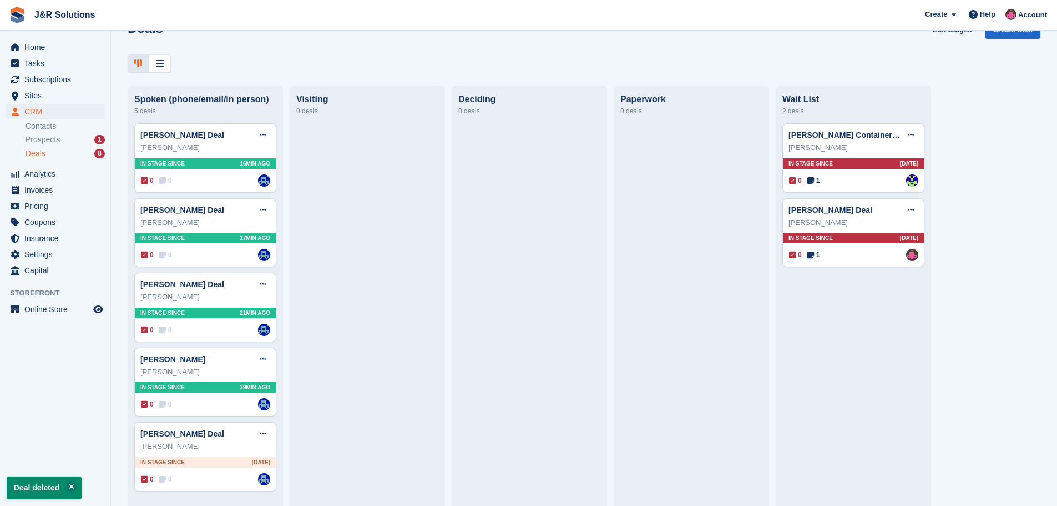
scroll to position [30, 0]
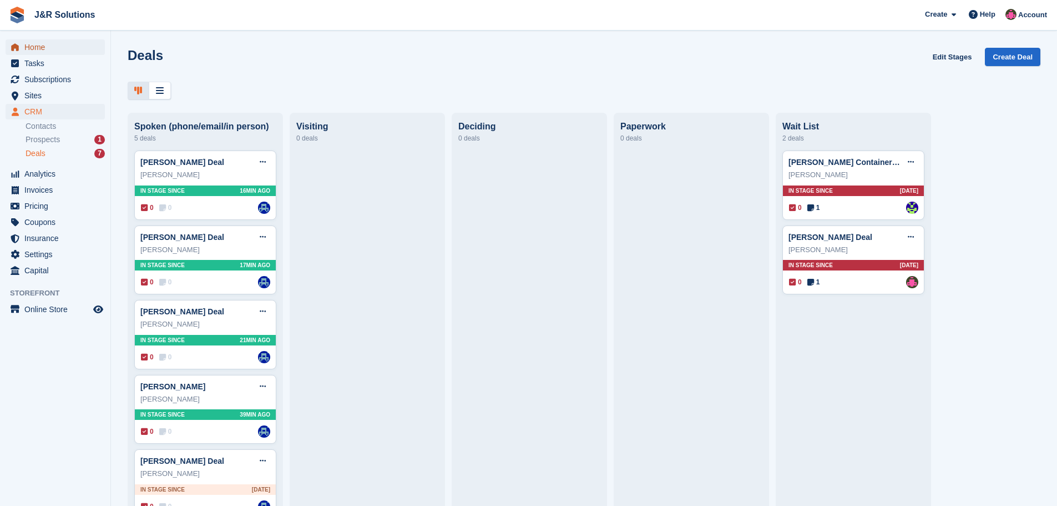
click at [21, 44] on span "menu" at bounding box center [14, 47] width 13 height 13
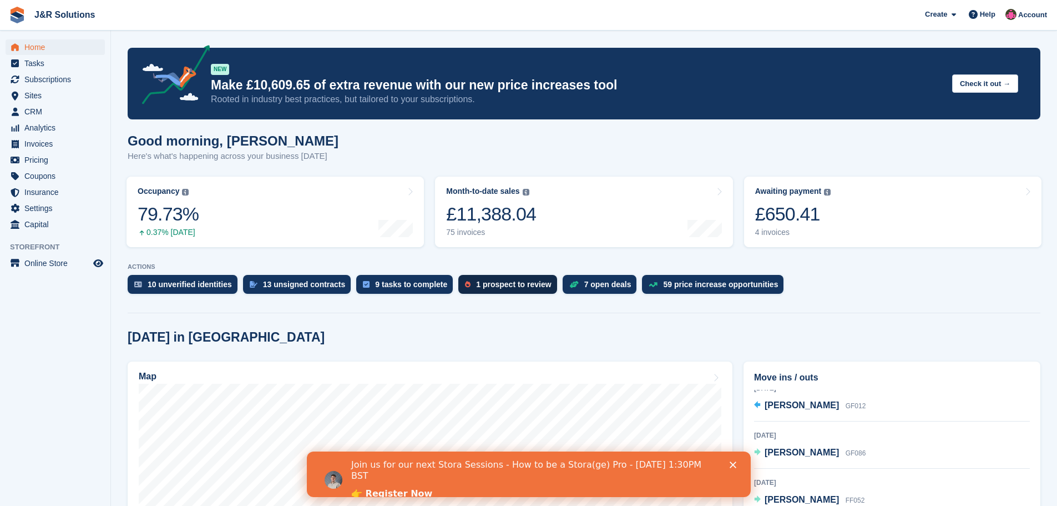
click at [476, 280] on div "1 prospect to review" at bounding box center [513, 284] width 75 height 9
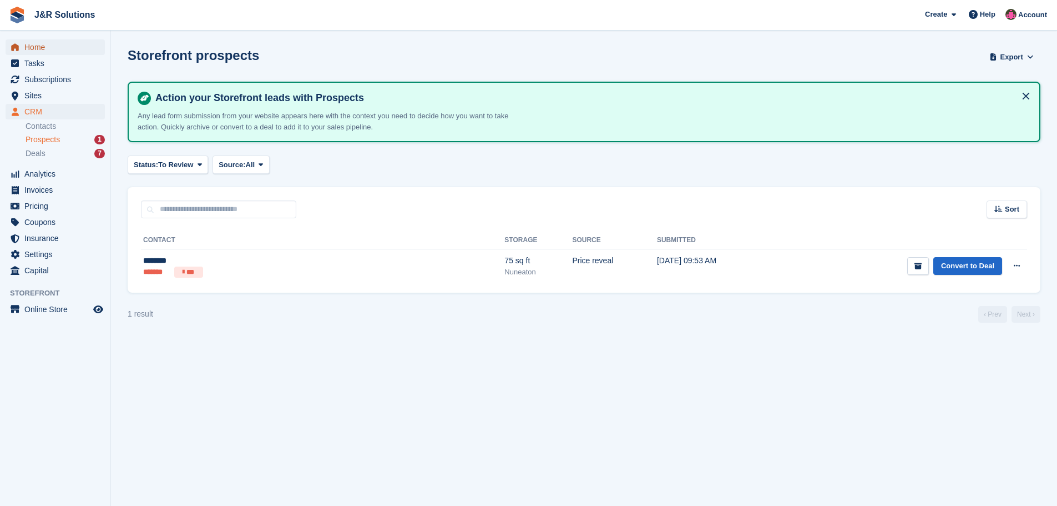
click at [32, 44] on span "Home" at bounding box center [57, 47] width 67 height 16
